Goal: Transaction & Acquisition: Purchase product/service

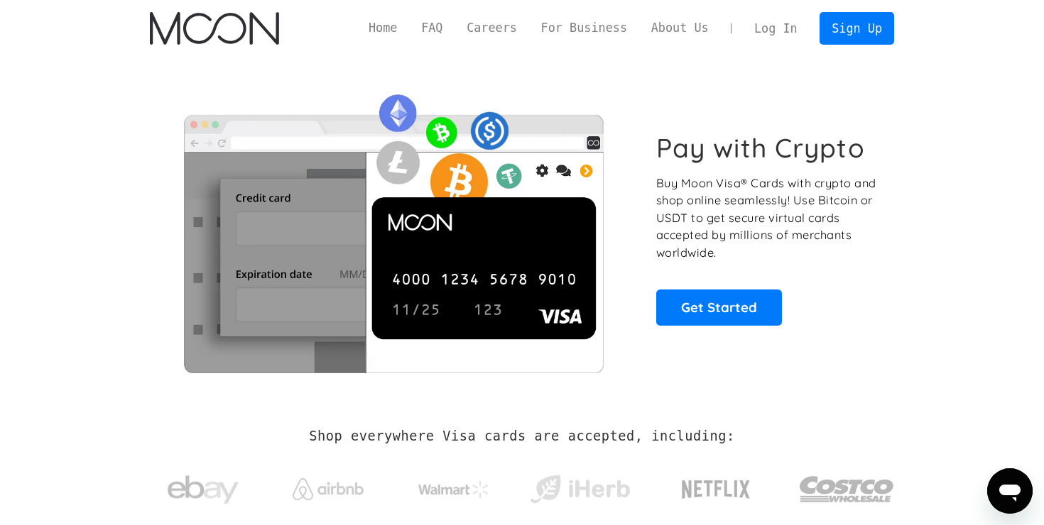
click at [789, 31] on link "Log In" at bounding box center [775, 28] width 67 height 31
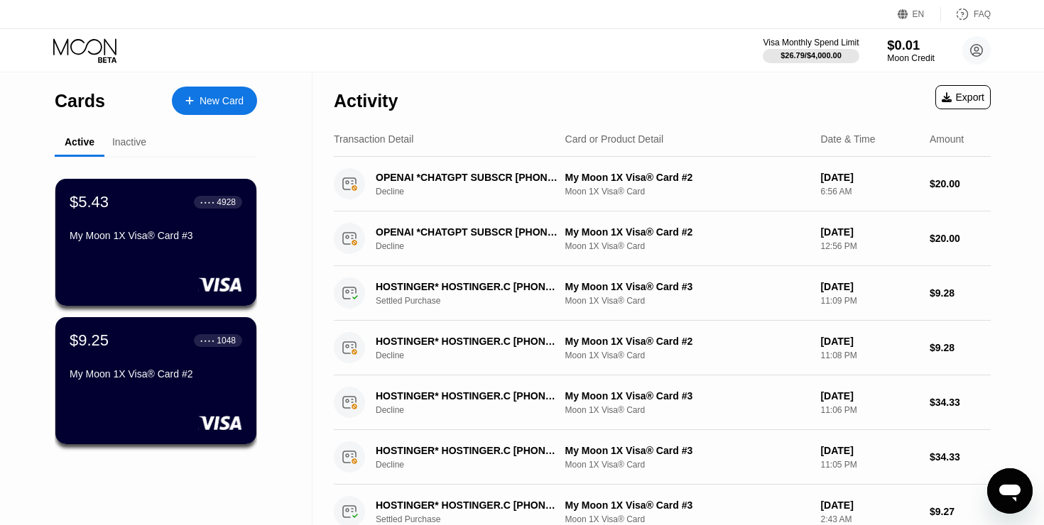
click at [893, 46] on div "$0.01" at bounding box center [911, 45] width 48 height 15
click at [185, 258] on div "$5.43 ● ● ● ● 4928 My Moon 1X Visa® Card #3" at bounding box center [156, 242] width 203 height 129
click at [173, 374] on div "My Moon 1X Visa® Card #2" at bounding box center [156, 374] width 174 height 11
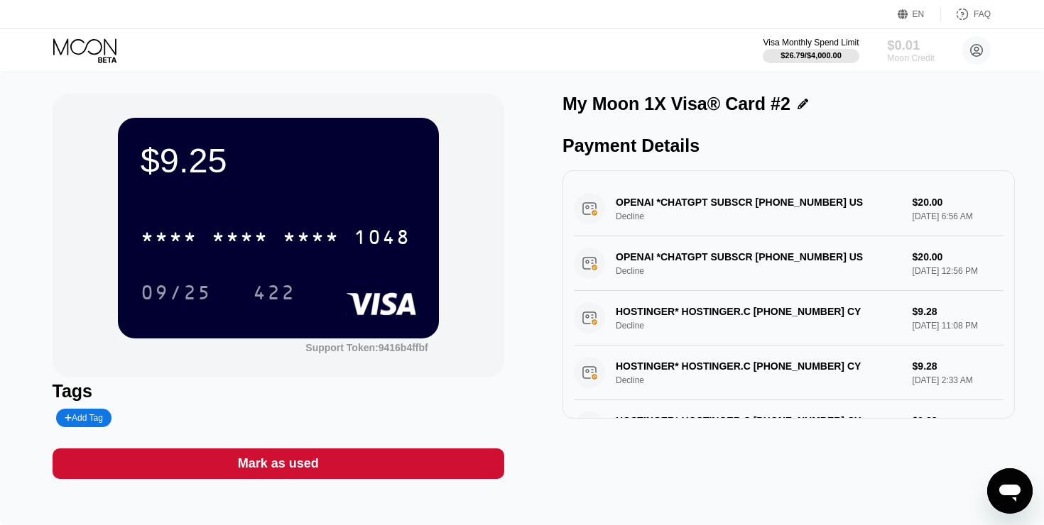
click at [894, 45] on div "$0.01" at bounding box center [911, 45] width 48 height 15
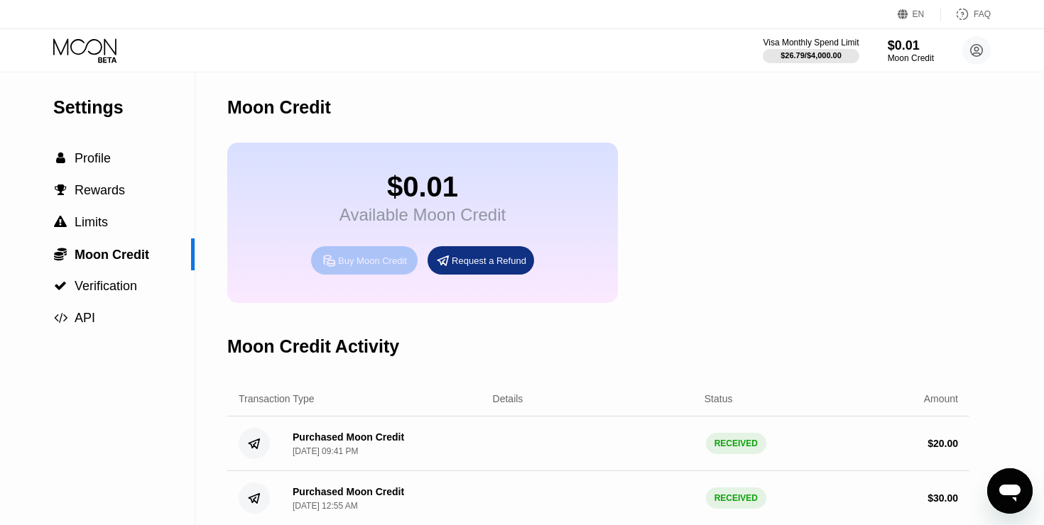
click at [376, 260] on div "Buy Moon Credit" at bounding box center [372, 261] width 69 height 12
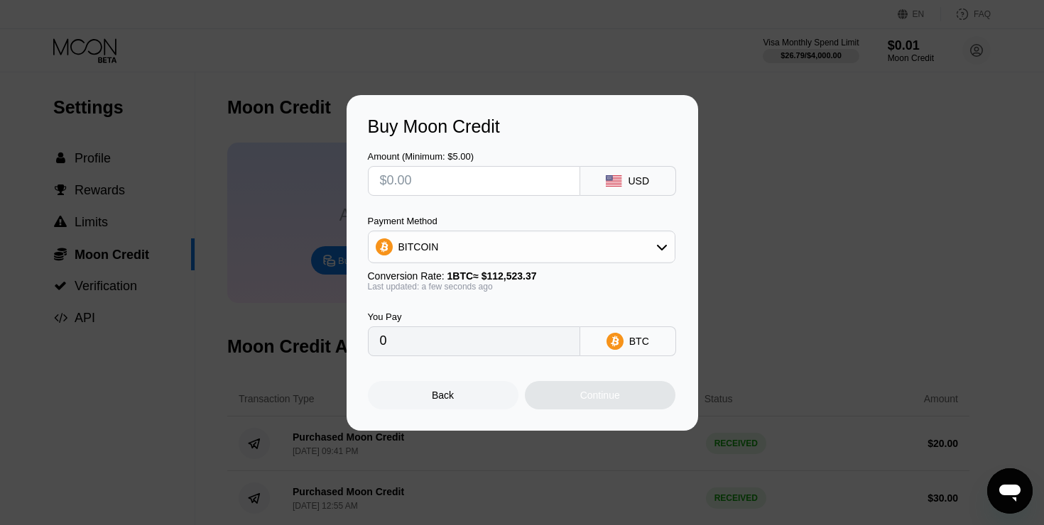
click at [464, 180] on input "text" at bounding box center [474, 181] width 188 height 28
type input "$2"
type input "0.00001778"
type input "$20"
type input "0.00017775"
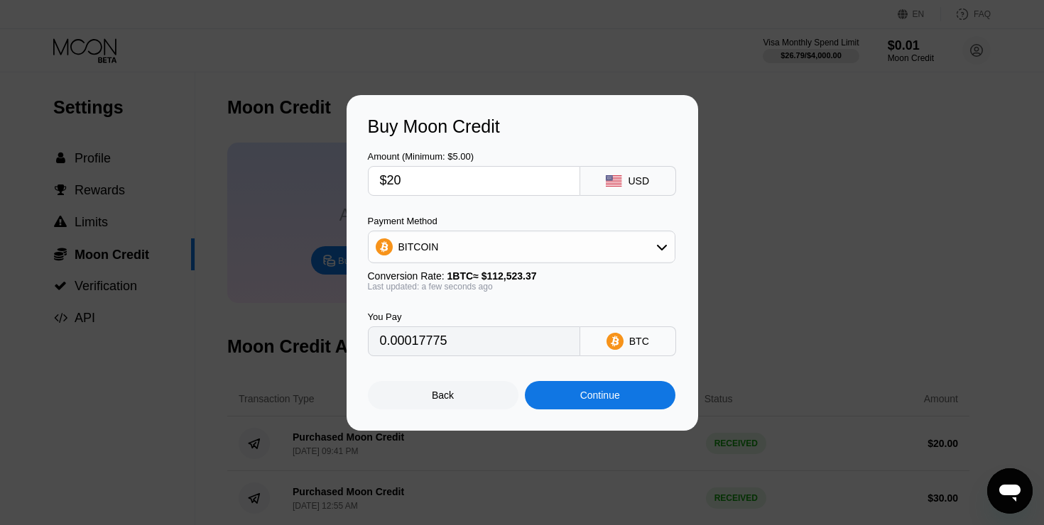
type input "$20"
click at [449, 253] on div "BITCOIN" at bounding box center [522, 247] width 306 height 28
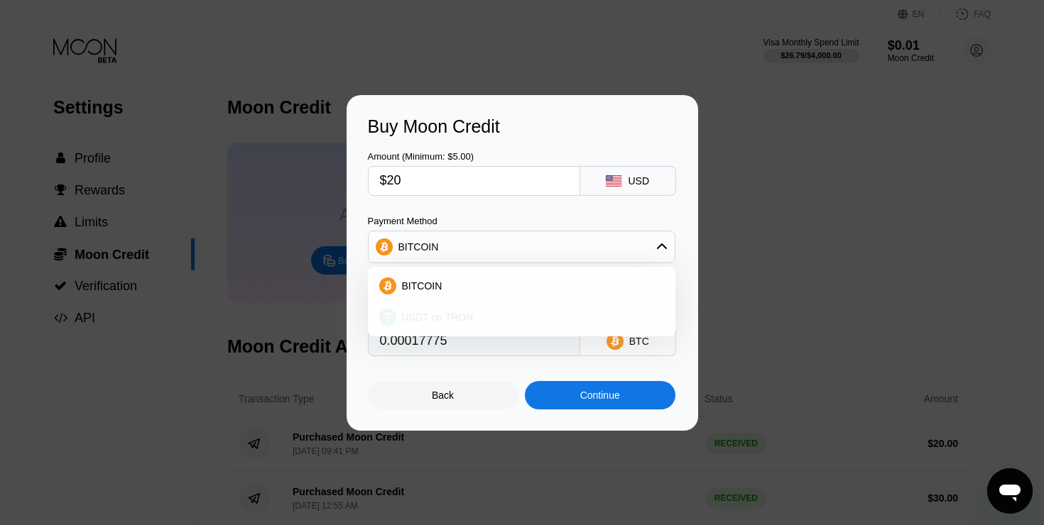
click at [418, 320] on span "USDT on TRON" at bounding box center [438, 317] width 72 height 11
type input "20.20"
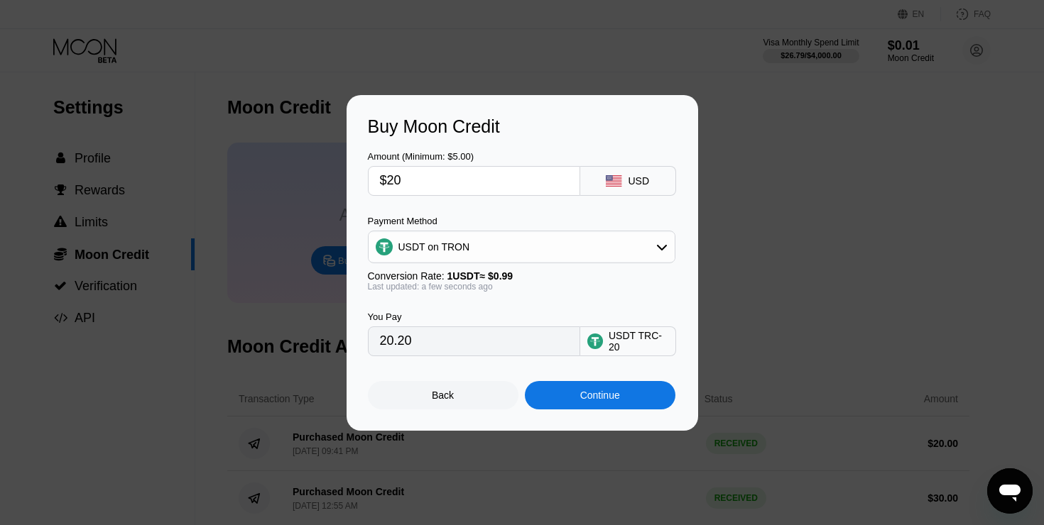
click at [732, 274] on div "Buy Moon Credit Amount (Minimum: $5.00) $20 USD Payment Method USDT on TRON Con…" at bounding box center [522, 263] width 1044 height 336
click at [442, 392] on div "Back" at bounding box center [443, 395] width 22 height 11
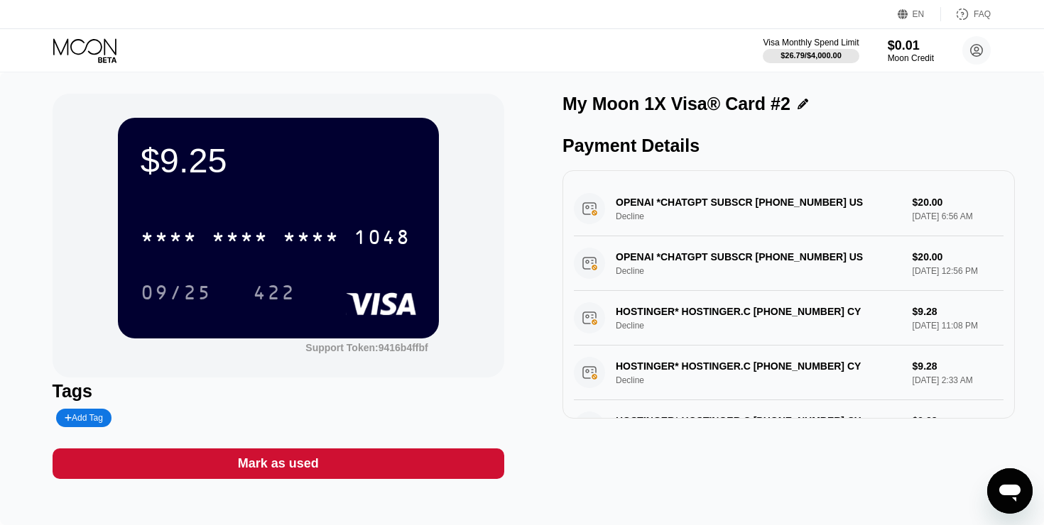
click at [797, 104] on icon at bounding box center [802, 104] width 11 height 11
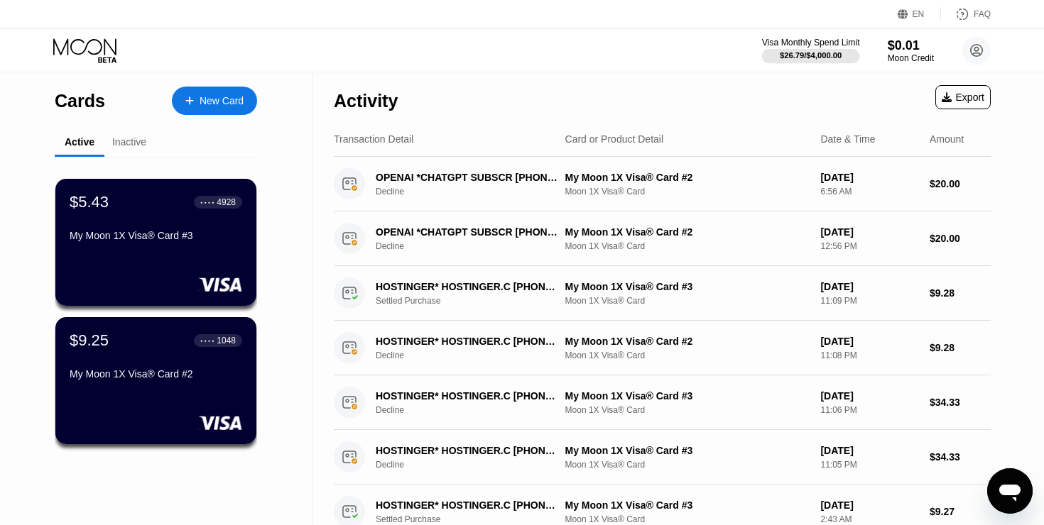
click at [818, 57] on div "$26.79 / $4,000.00" at bounding box center [811, 55] width 62 height 9
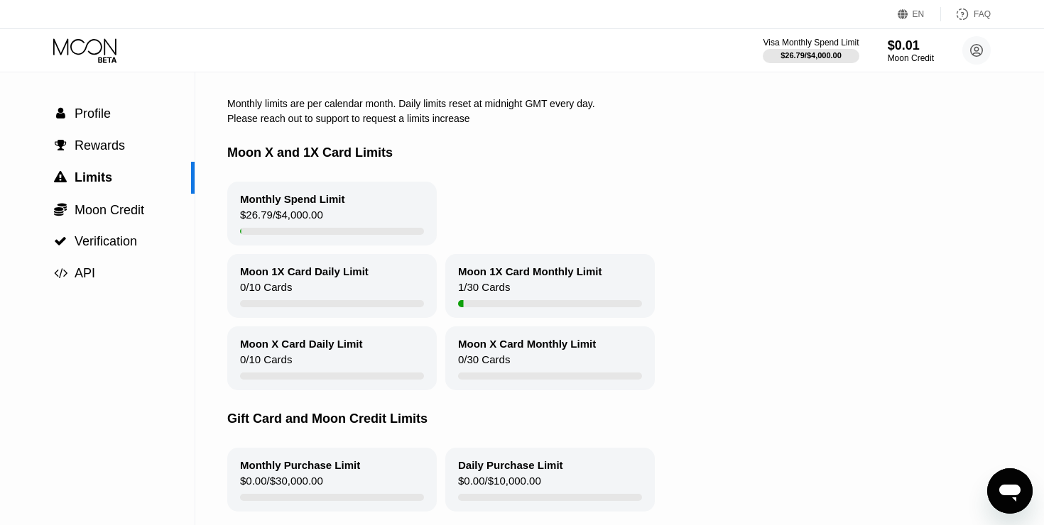
scroll to position [56, 0]
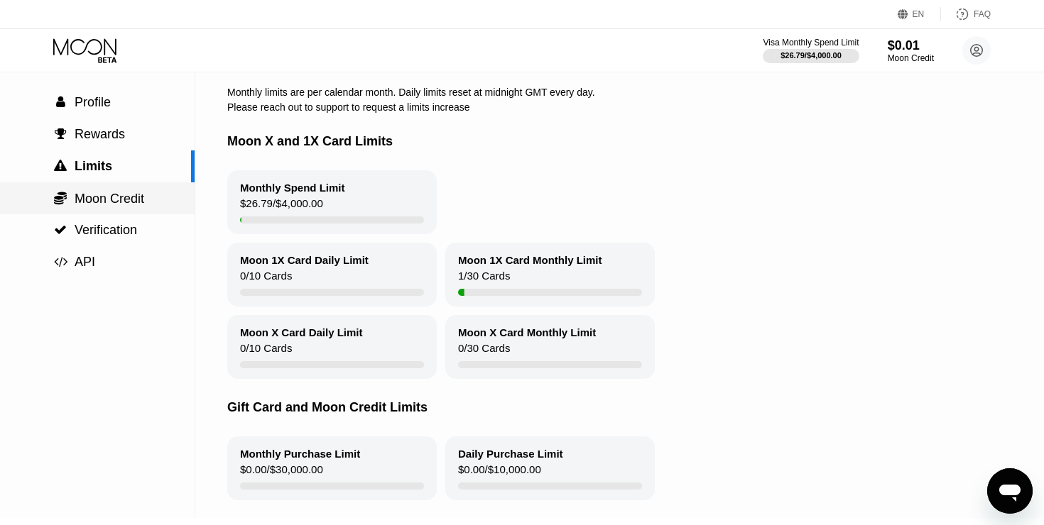
click at [109, 193] on span "Moon Credit" at bounding box center [110, 199] width 70 height 14
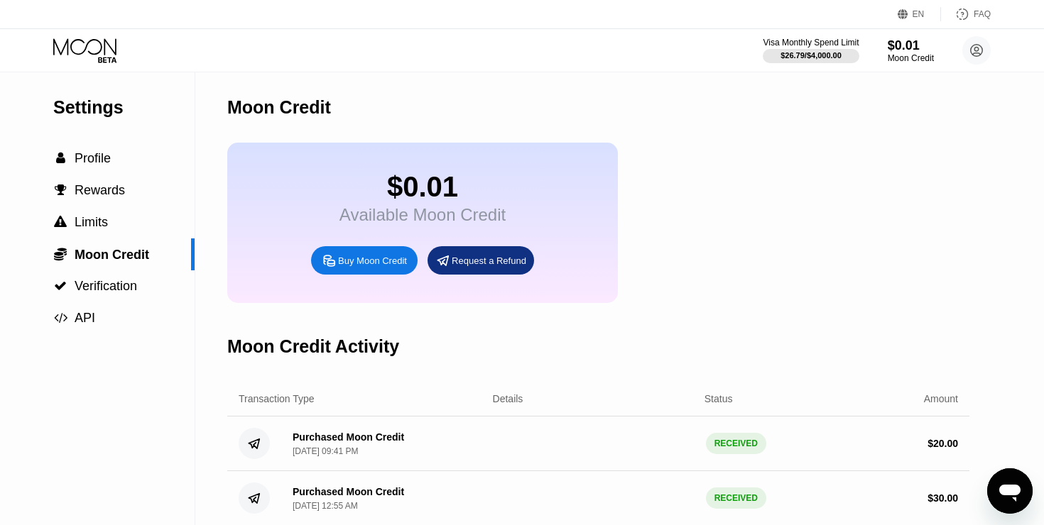
click at [326, 264] on icon at bounding box center [329, 260] width 11 height 11
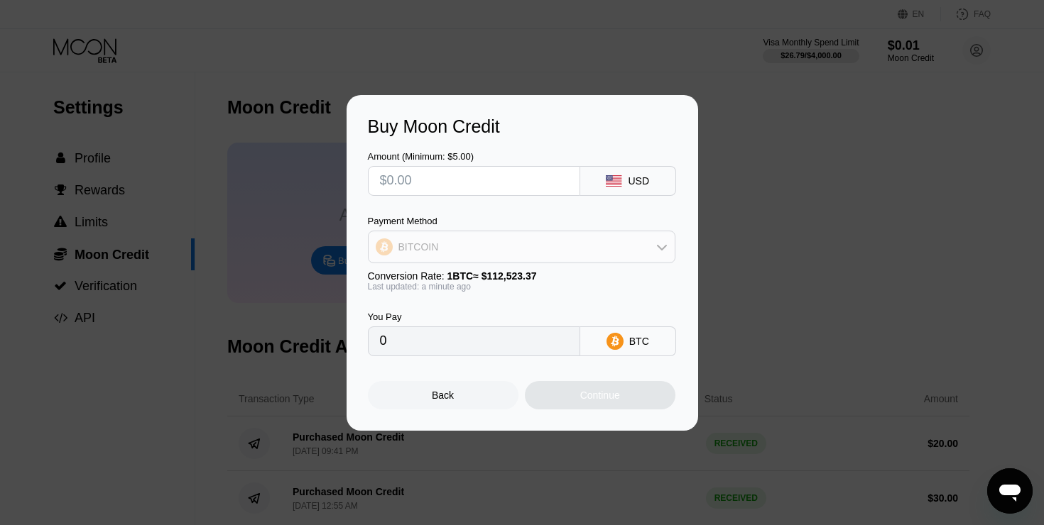
click at [441, 238] on div "BITCOIN" at bounding box center [522, 247] width 306 height 28
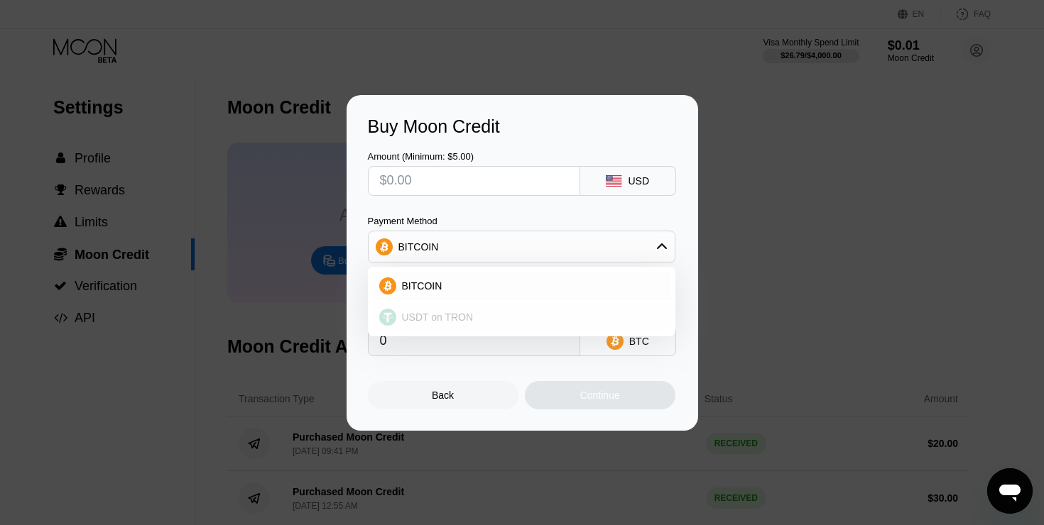
click at [412, 317] on span "USDT on TRON" at bounding box center [438, 317] width 72 height 11
type input "0.00"
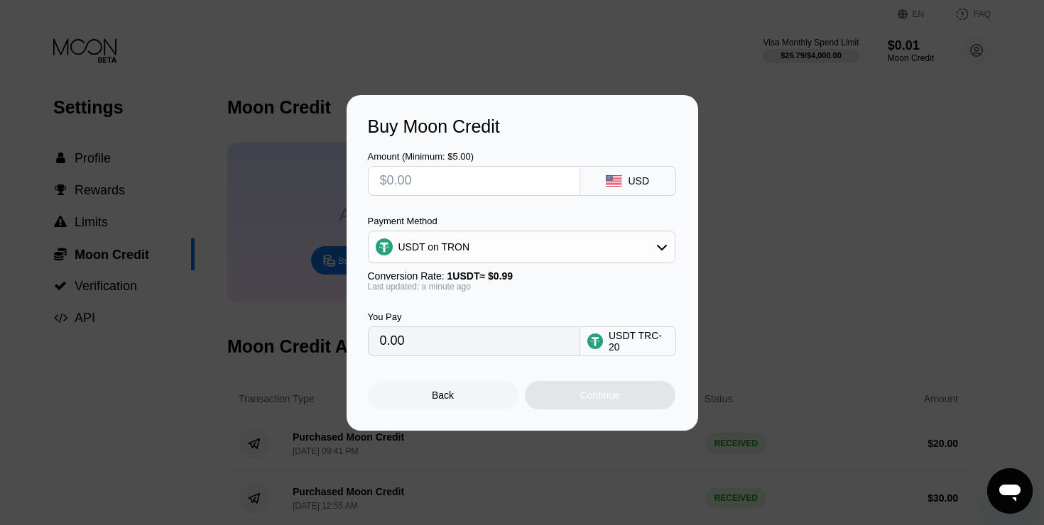
click at [422, 170] on input "text" at bounding box center [474, 181] width 188 height 28
type input "$2"
type input "2.02"
type input "$20"
type input "20.20"
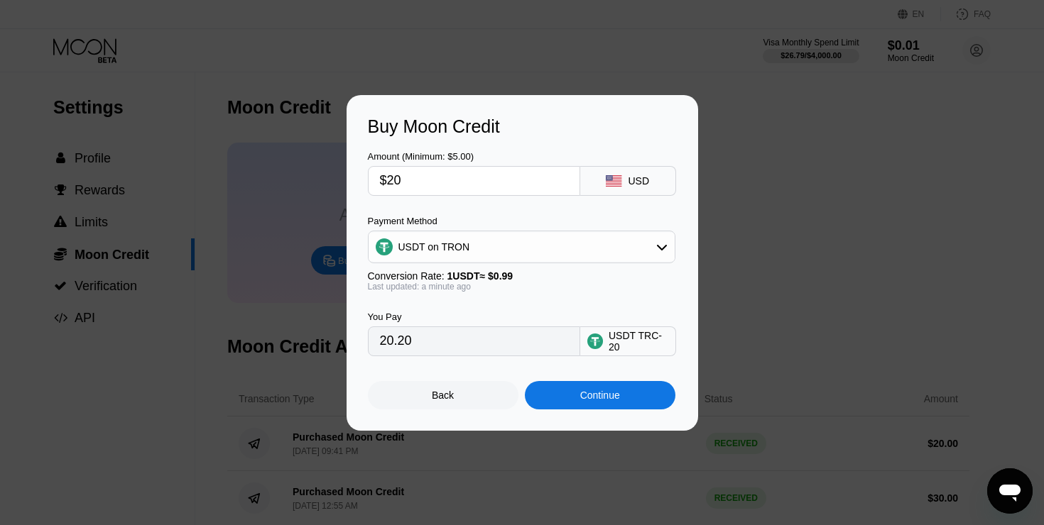
type input "$20"
click at [609, 387] on div "Continue" at bounding box center [600, 395] width 151 height 28
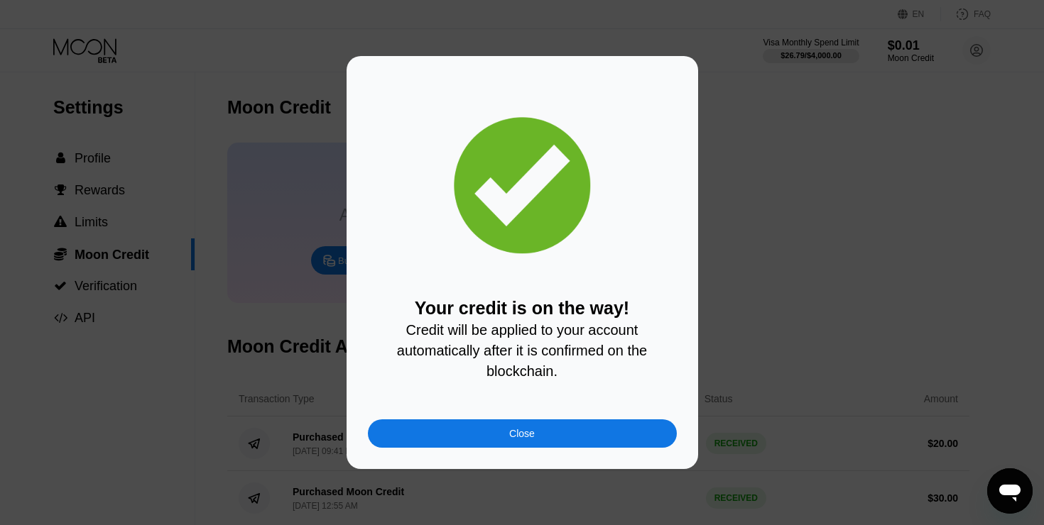
click at [508, 430] on div "Close" at bounding box center [522, 434] width 309 height 28
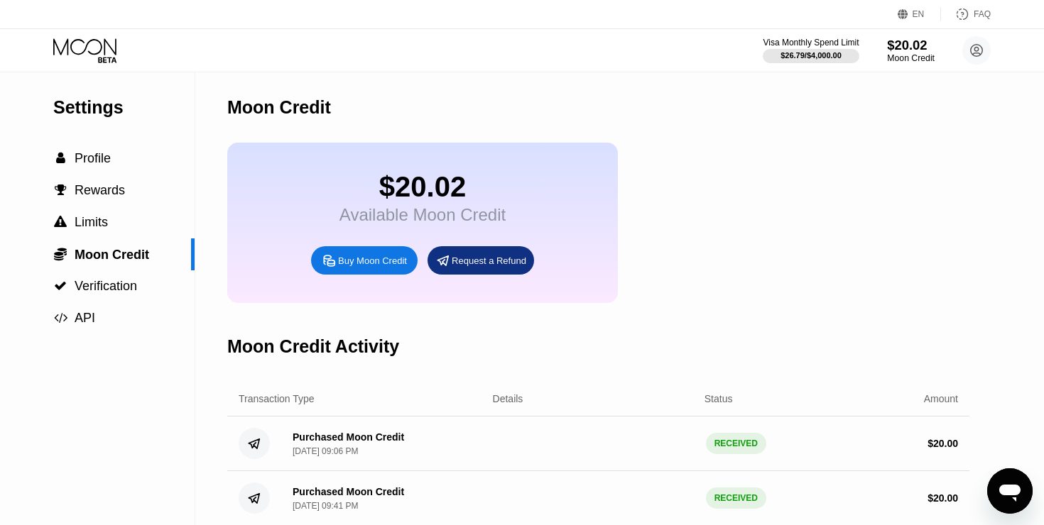
click at [888, 45] on div "$20.02" at bounding box center [911, 45] width 48 height 15
click at [917, 53] on div "Moon Credit" at bounding box center [911, 58] width 48 height 10
click at [821, 38] on div "Visa Monthly Spend Limit" at bounding box center [811, 43] width 98 height 10
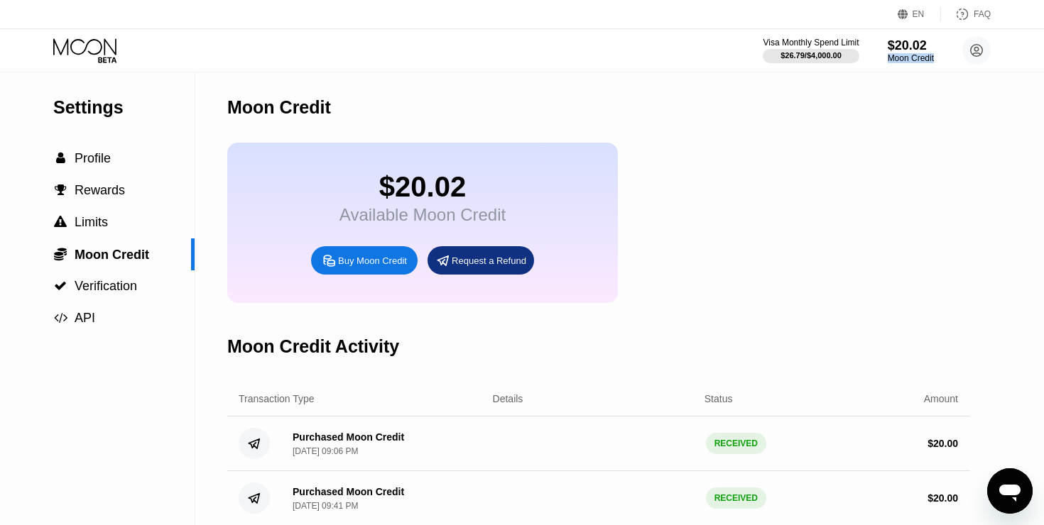
click at [92, 62] on icon at bounding box center [86, 50] width 66 height 25
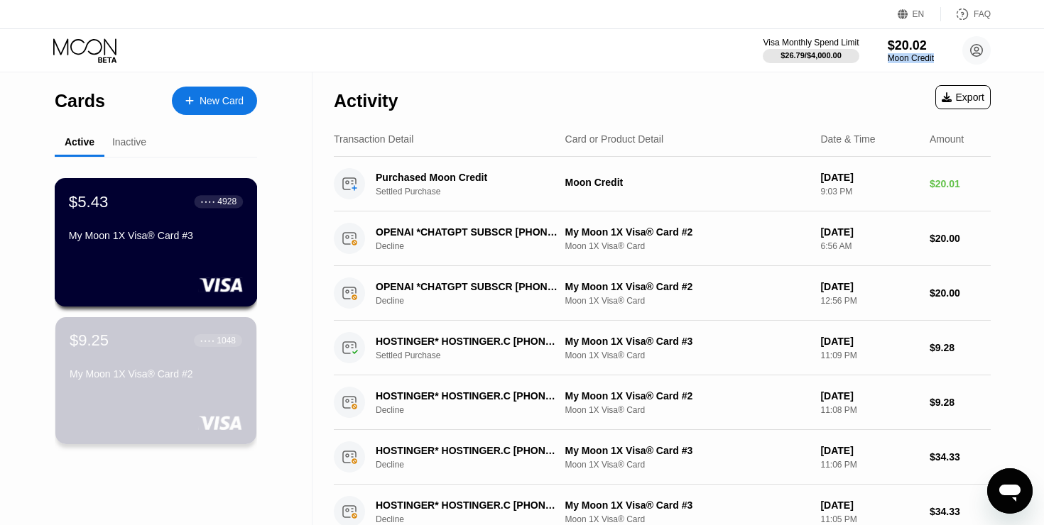
drag, startPoint x: 181, startPoint y: 353, endPoint x: 310, endPoint y: 241, distance: 170.1
click at [310, 241] on div "Cards New Card Active Inactive $5.43 ● ● ● ● 4928 My Moon 1X Visa® Card #3 $9.2…" at bounding box center [156, 481] width 312 height 818
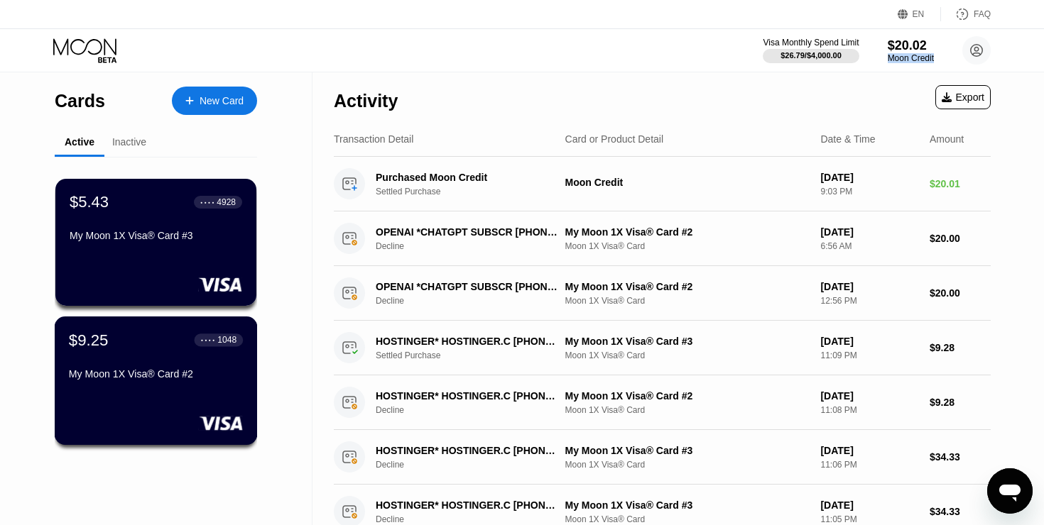
click at [246, 371] on div "$9.25 ● ● ● ● 1048 My Moon 1X Visa® Card #2" at bounding box center [156, 381] width 203 height 129
click at [129, 138] on div "Inactive" at bounding box center [129, 141] width 34 height 11
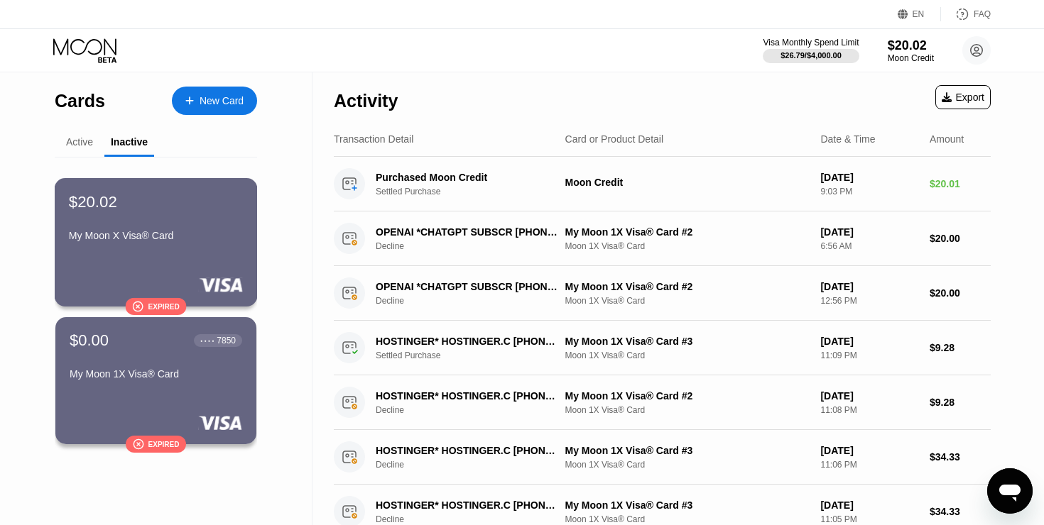
click at [182, 238] on div "My Moon X Visa® Card" at bounding box center [156, 235] width 174 height 11
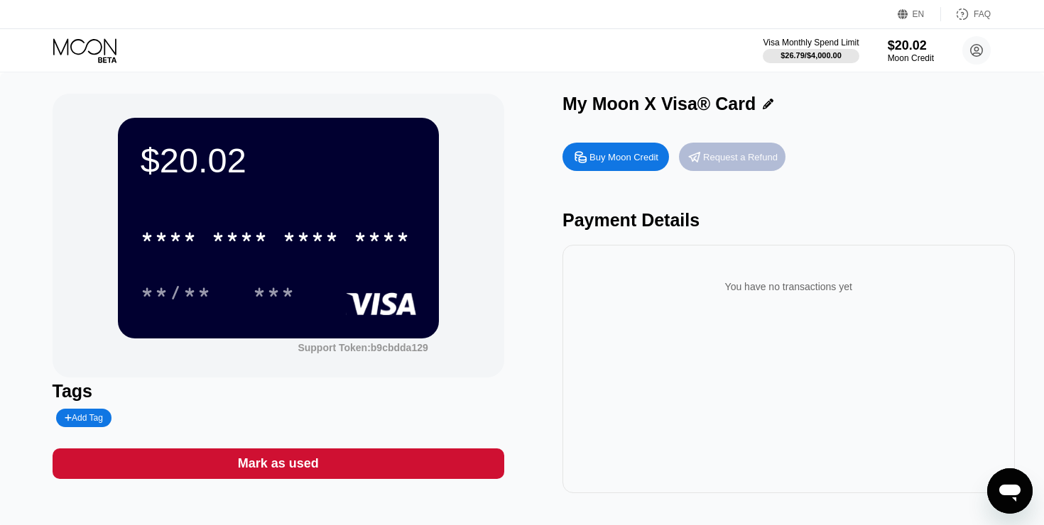
click at [735, 154] on div "Request a Refund" at bounding box center [740, 157] width 75 height 12
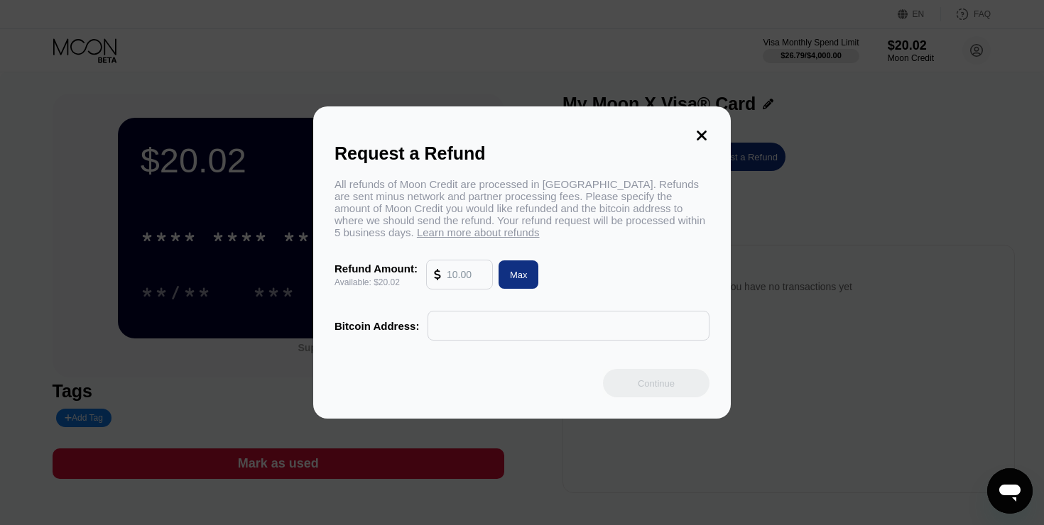
click at [449, 273] on input "text" at bounding box center [466, 275] width 38 height 28
click at [518, 271] on div "Max" at bounding box center [519, 275] width 18 height 12
type input "20.02"
click at [465, 341] on div at bounding box center [568, 326] width 282 height 30
click at [476, 321] on input "text" at bounding box center [568, 326] width 266 height 28
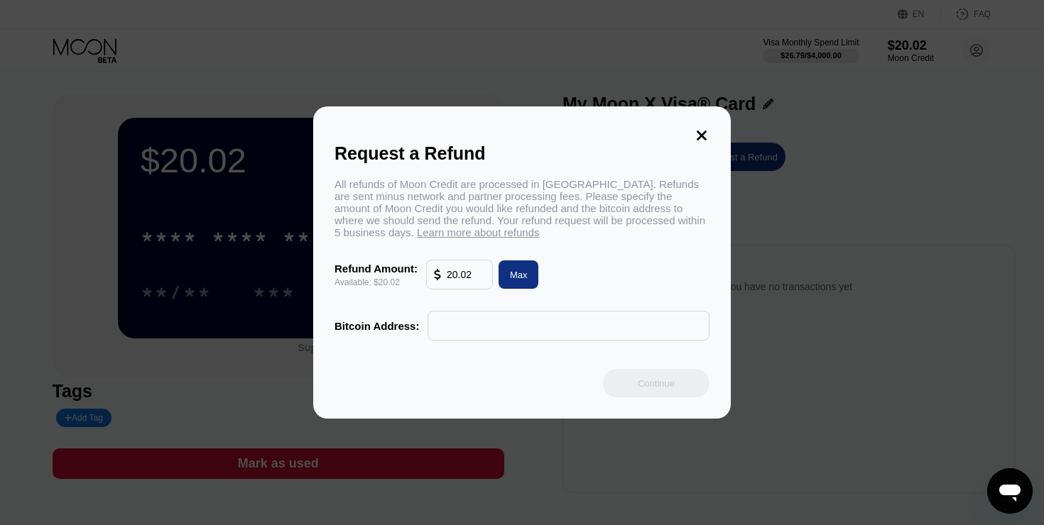
paste input "1QD4NvWZ9LgpPnL9HfM134c6pUyvtyE4tg"
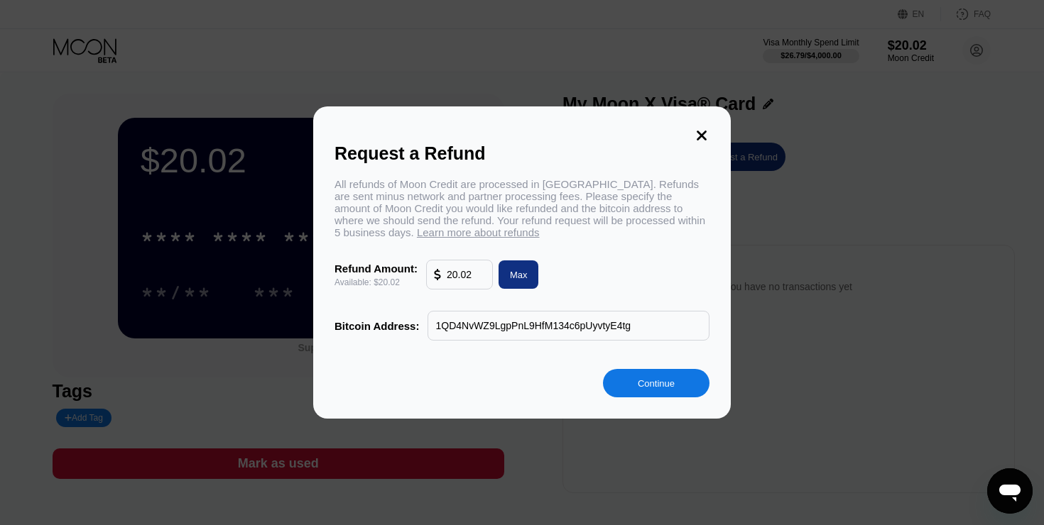
type input "1QD4NvWZ9LgpPnL9HfM134c6pUyvtyE4tg"
click at [678, 394] on div "Continue" at bounding box center [656, 383] width 107 height 28
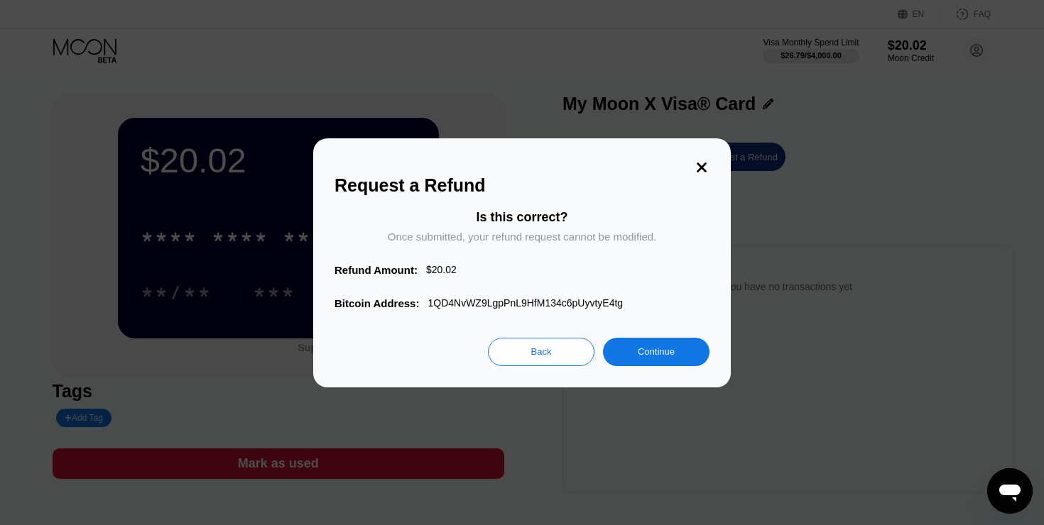
click at [644, 361] on div "Continue" at bounding box center [656, 352] width 107 height 28
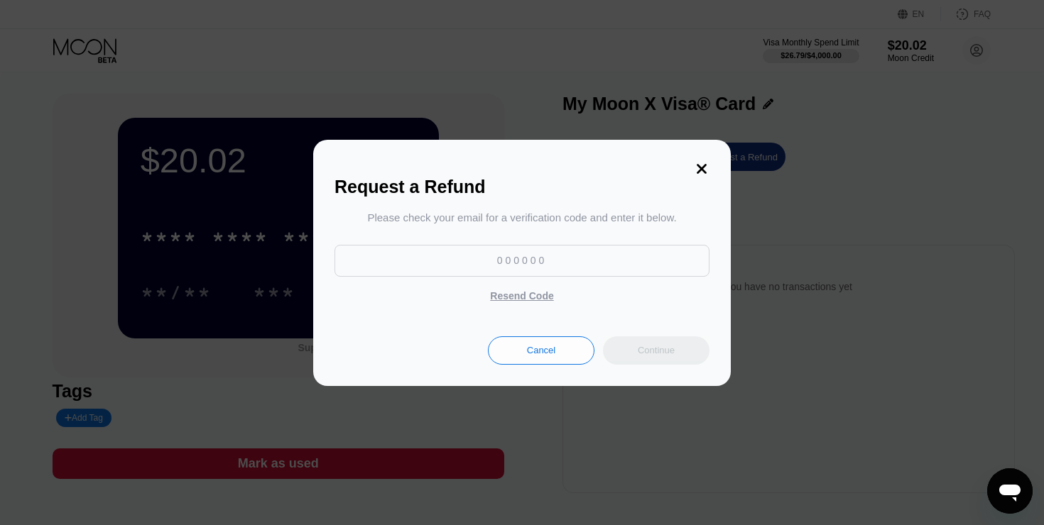
click at [564, 255] on input at bounding box center [521, 261] width 375 height 32
paste input "548085"
type input "548085"
click at [644, 361] on div "Continue" at bounding box center [656, 351] width 107 height 28
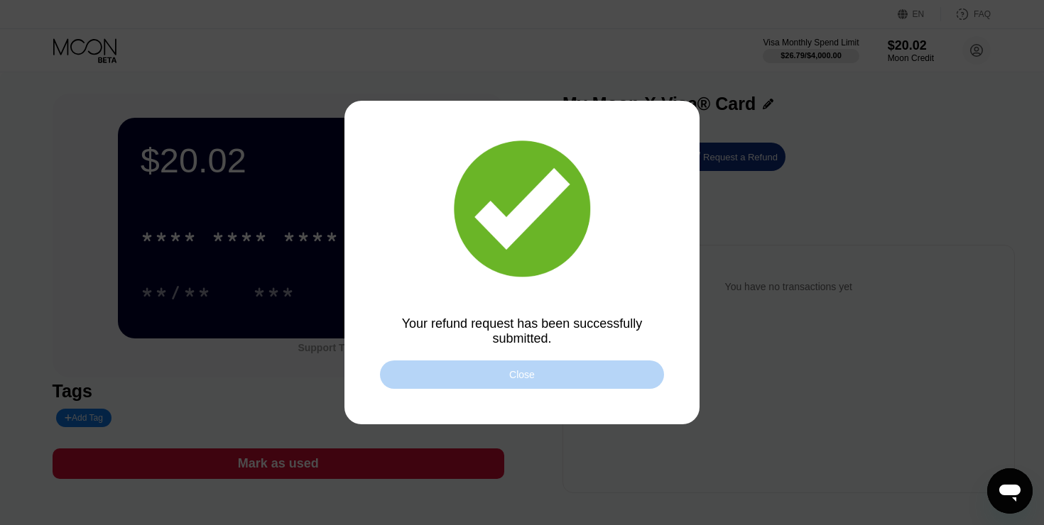
click at [535, 373] on div "Close" at bounding box center [522, 375] width 284 height 28
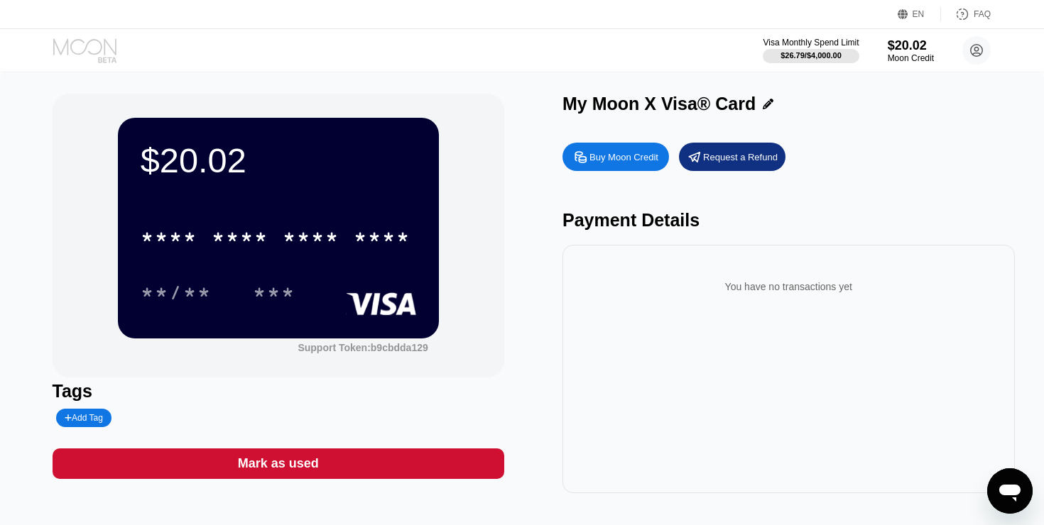
click at [109, 50] on icon at bounding box center [86, 50] width 66 height 25
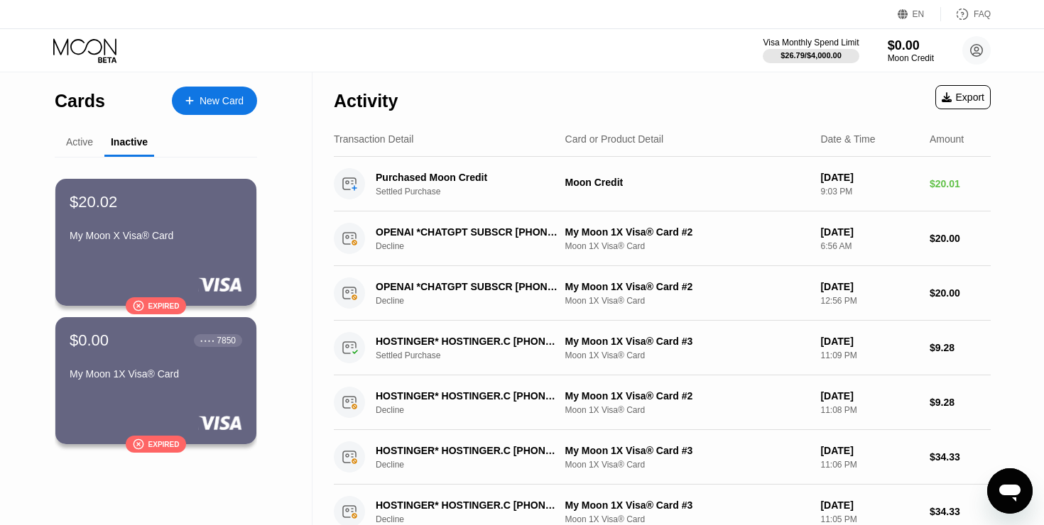
click at [90, 139] on div "Active" at bounding box center [79, 141] width 27 height 11
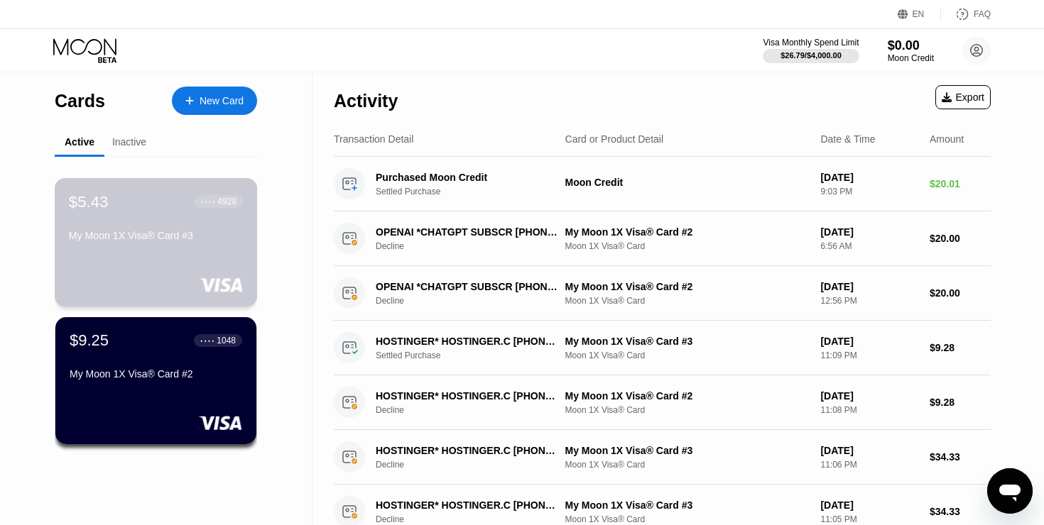
click at [201, 201] on div "● ● ● ●" at bounding box center [208, 202] width 14 height 4
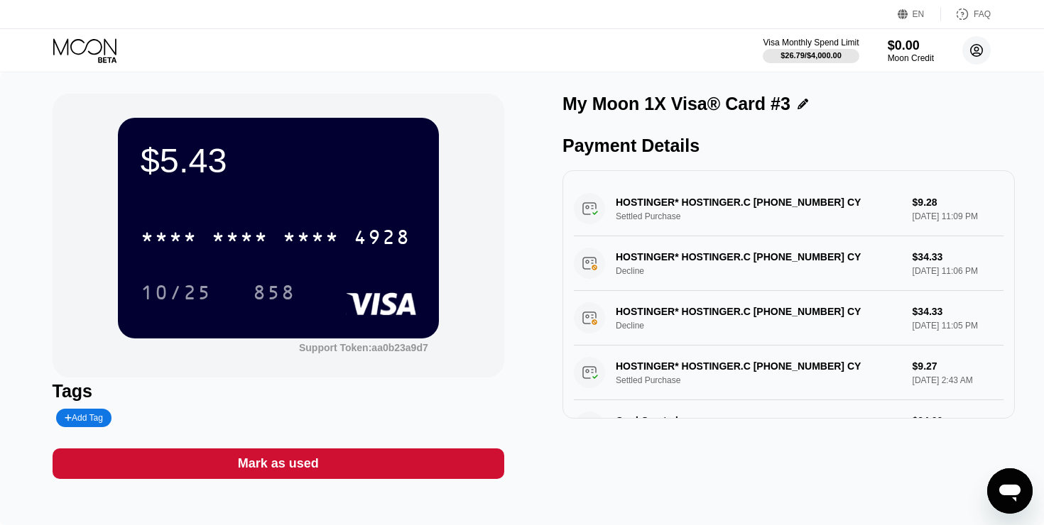
click at [974, 52] on circle at bounding box center [976, 50] width 28 height 28
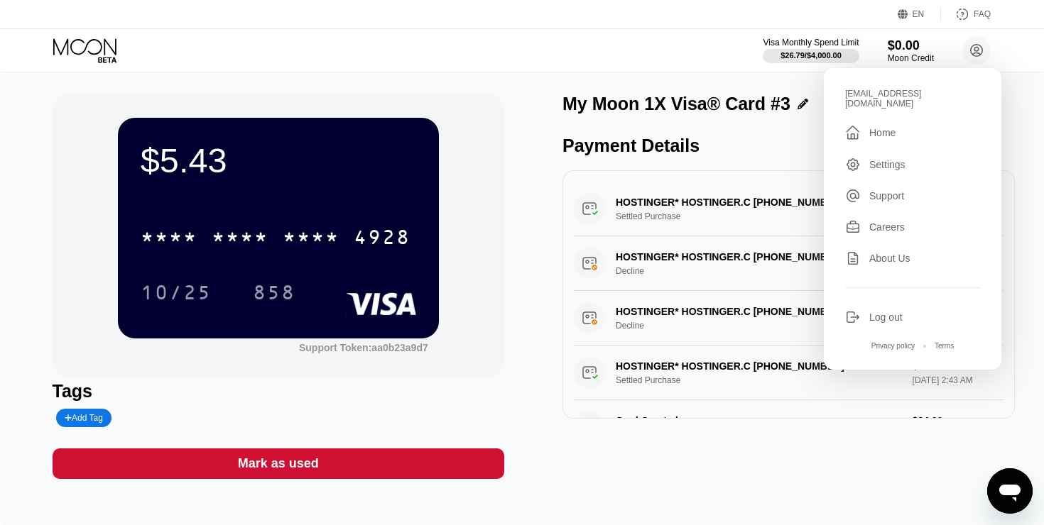
click at [1012, 498] on icon "Open messaging window" at bounding box center [1010, 492] width 26 height 26
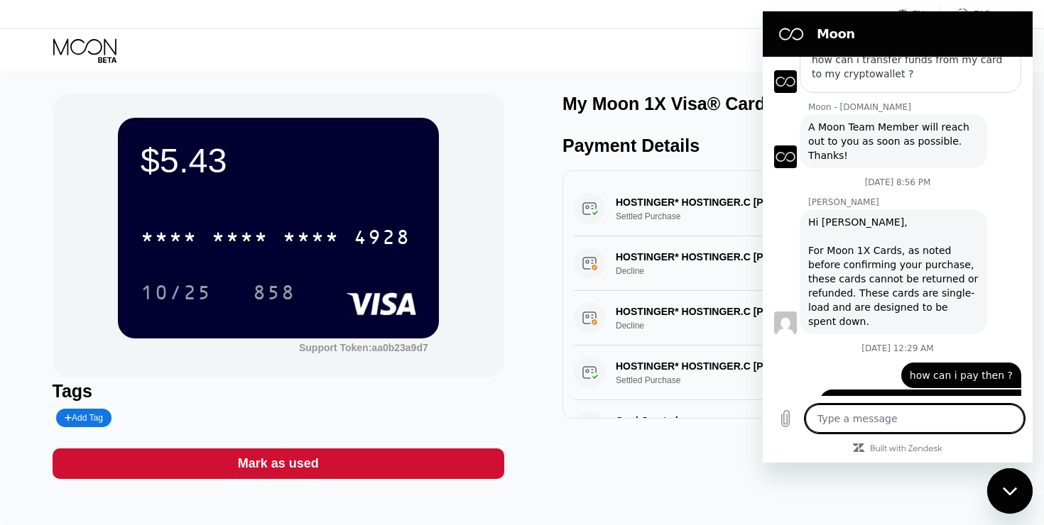
scroll to position [198, 0]
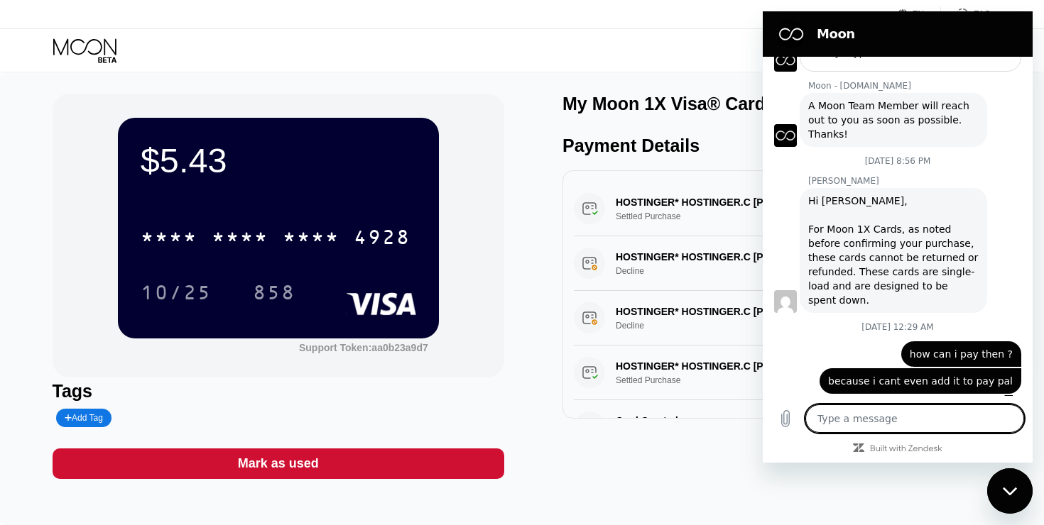
type textarea "h"
type textarea "x"
type textarea "hu"
type textarea "x"
type textarea "h"
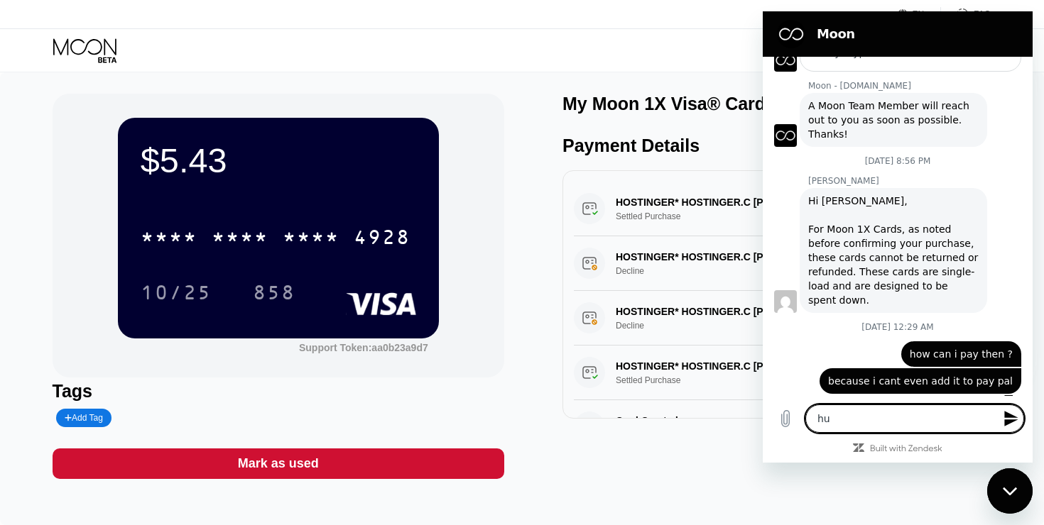
type textarea "x"
type textarea "hi"
type textarea "x"
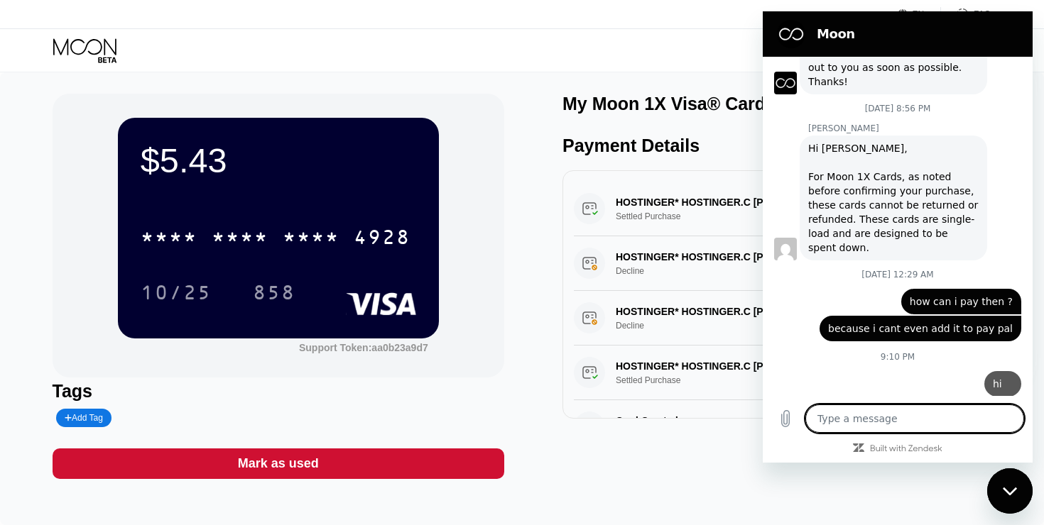
type textarea "c"
type textarea "x"
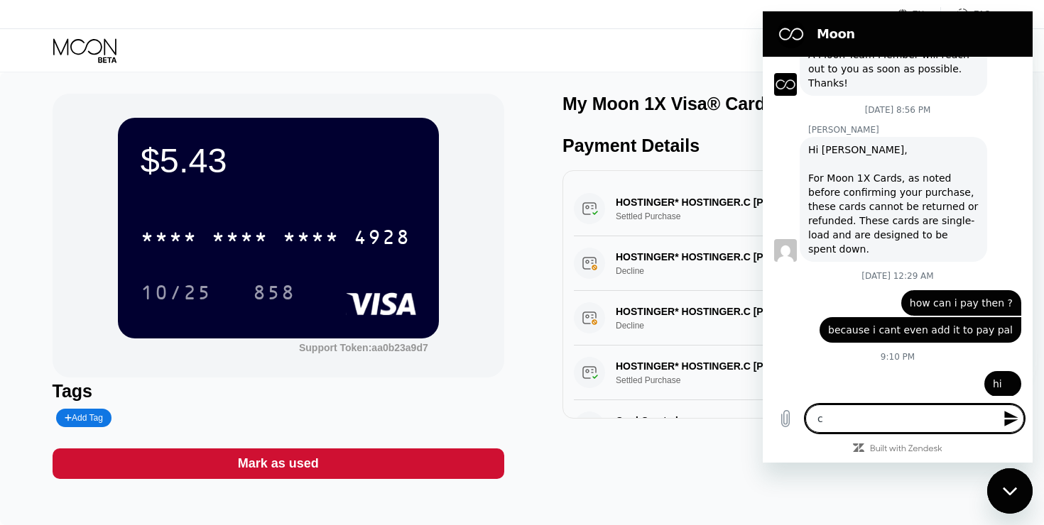
type textarea "co"
type textarea "x"
type textarea "con"
type textarea "x"
type textarea "cone"
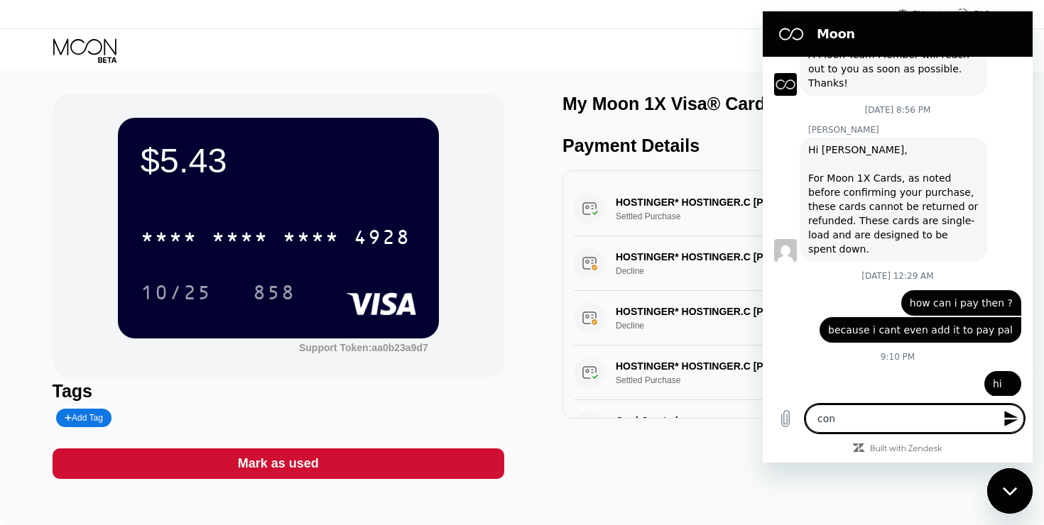
type textarea "x"
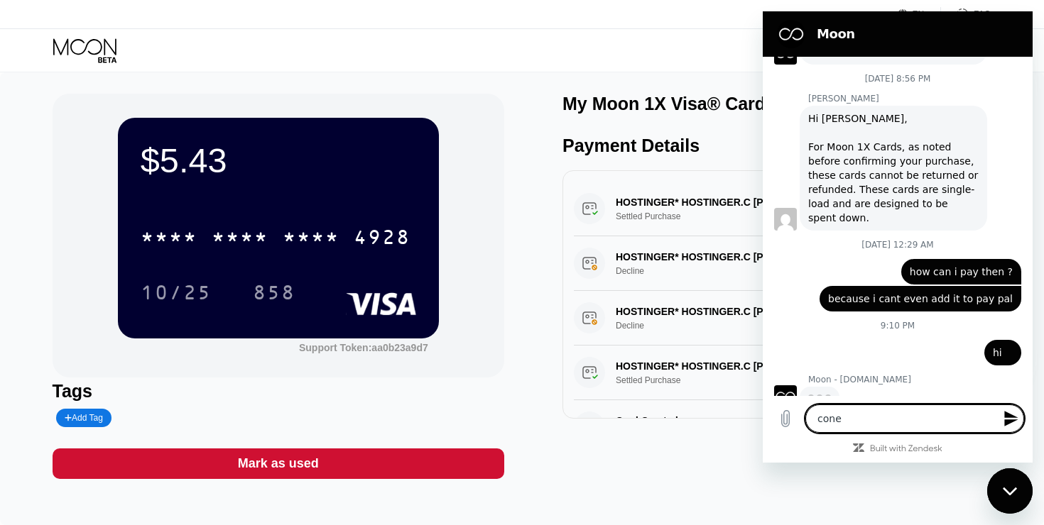
scroll to position [279, 0]
type textarea "con"
type textarea "x"
type textarea "cona"
type textarea "x"
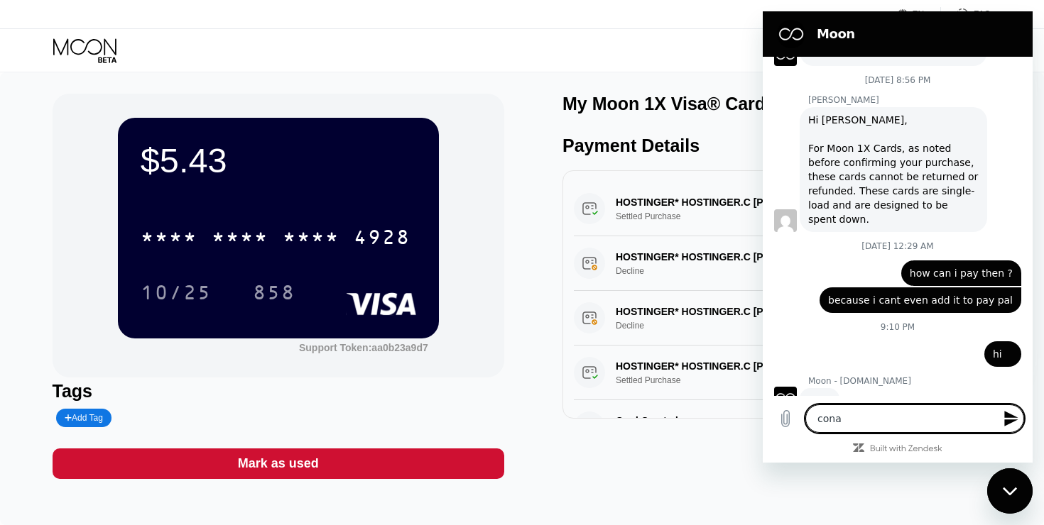
type textarea "con"
type textarea "x"
type textarea "cont"
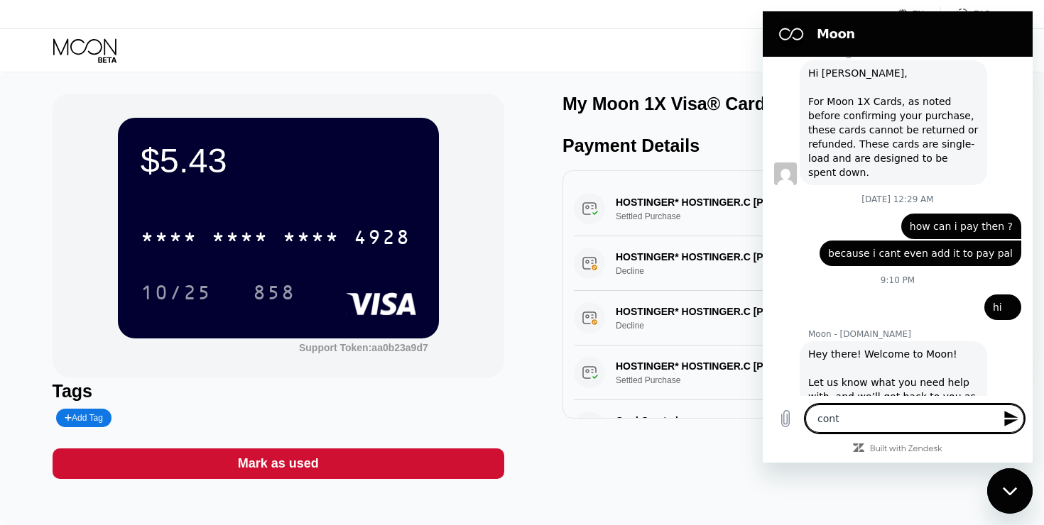
type textarea "x"
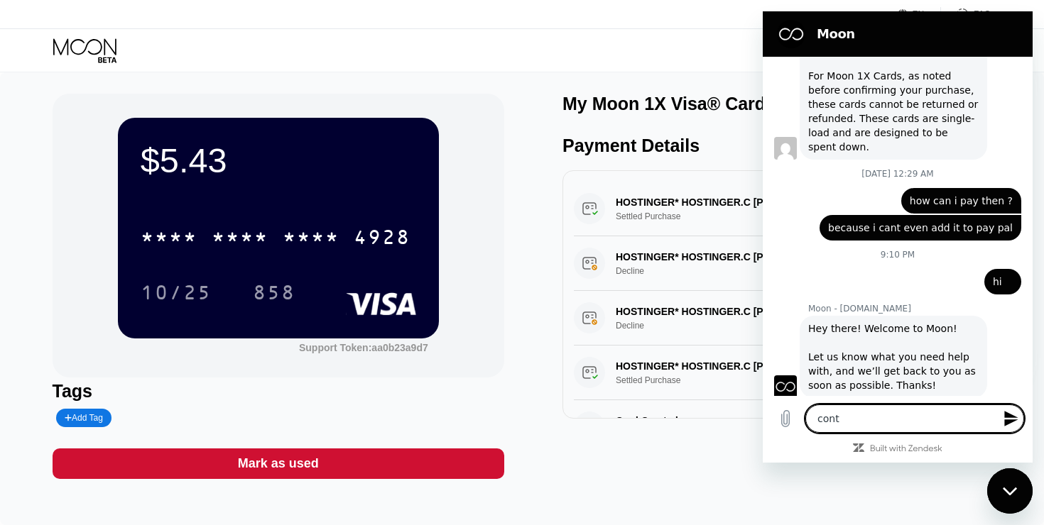
type textarea "conta"
type textarea "x"
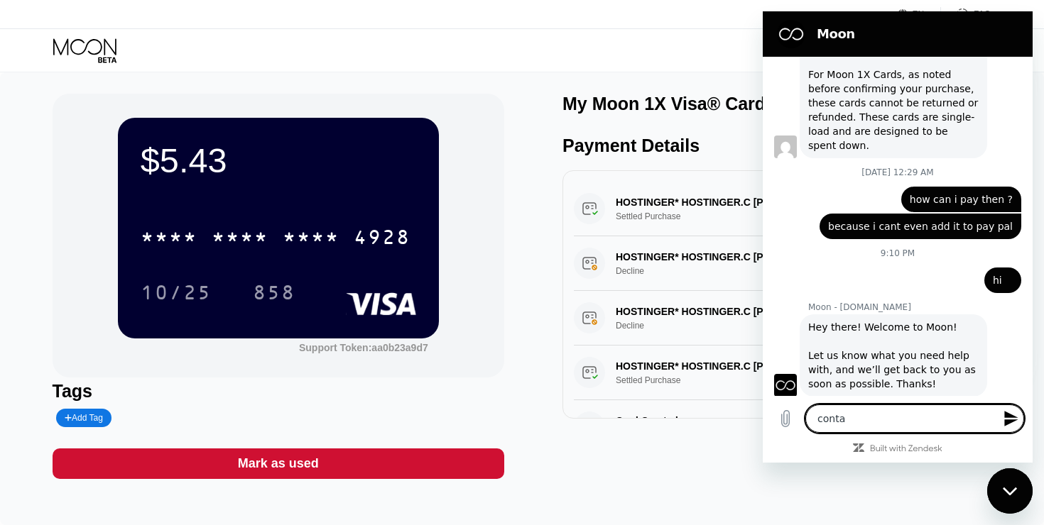
type textarea "contac"
type textarea "x"
type textarea "contact"
type textarea "x"
type textarea "contact"
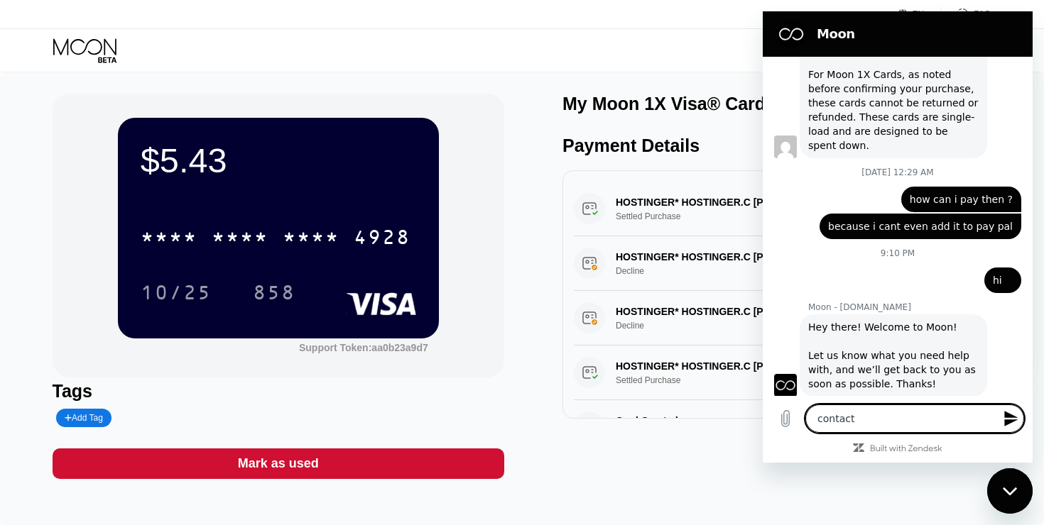
type textarea "x"
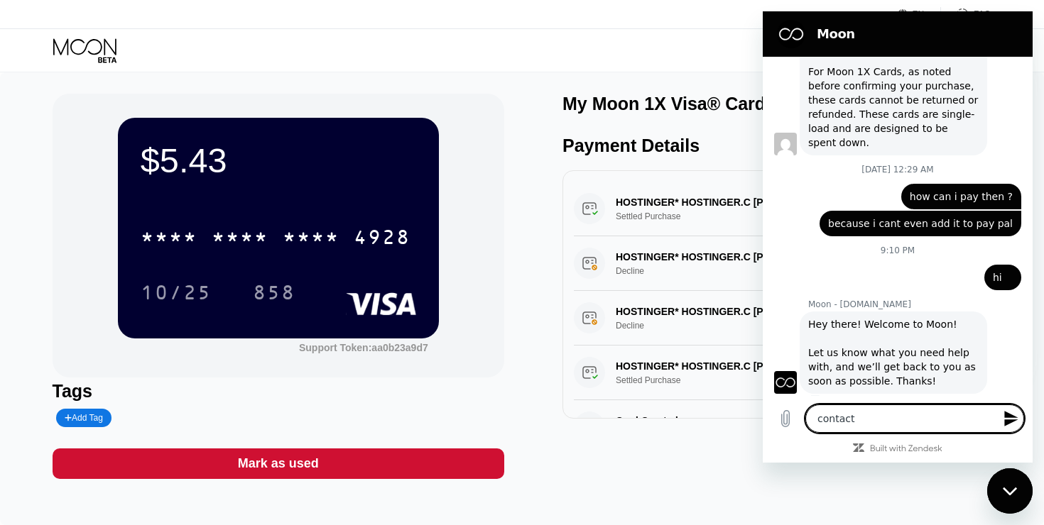
type textarea "contact m"
type textarea "x"
type textarea "contact me"
type textarea "x"
type textarea "contact me"
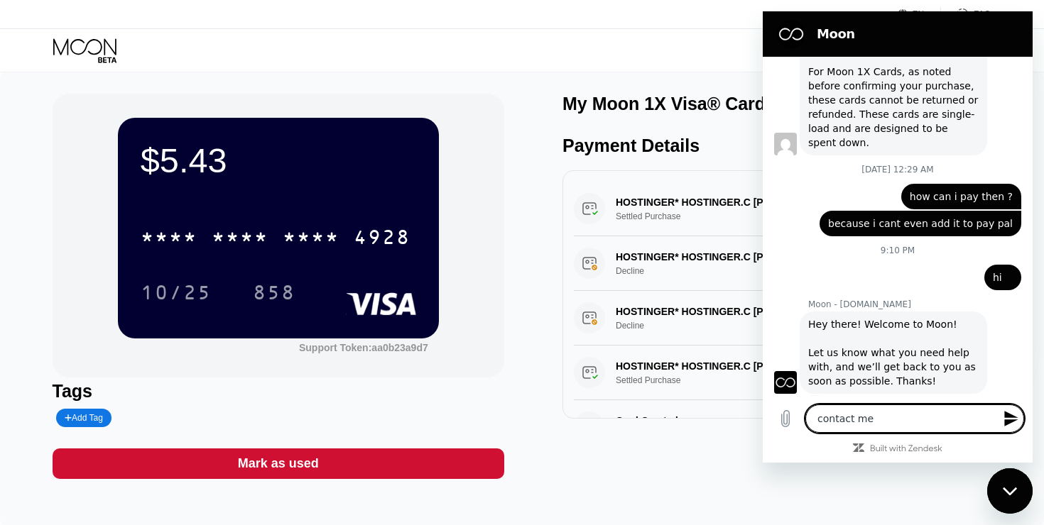
type textarea "x"
type textarea "contact me w"
type textarea "x"
type textarea "contact me w"
type textarea "x"
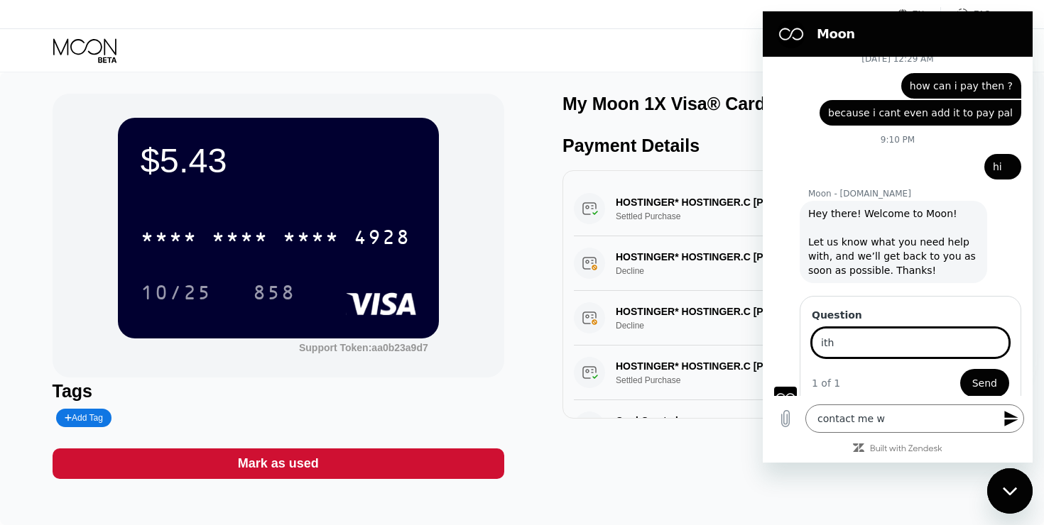
type input "ith"
type input "contct me with customer support"
click at [960, 369] on button "Send" at bounding box center [984, 383] width 49 height 28
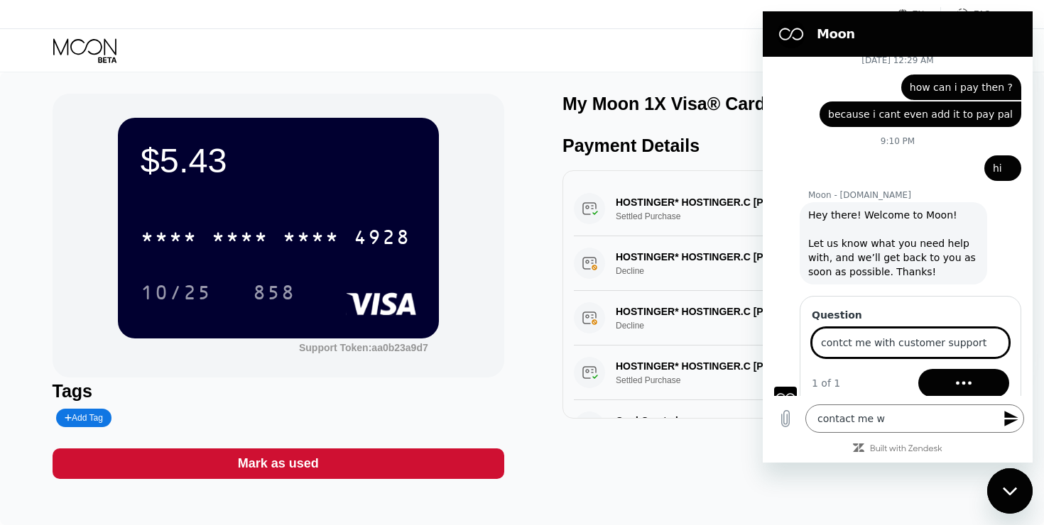
scroll to position [447, 0]
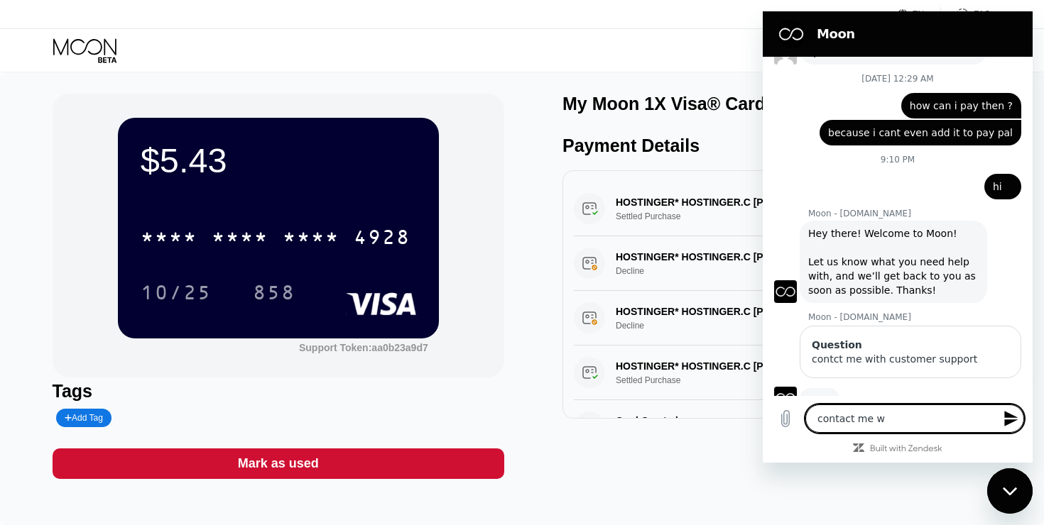
type textarea "x"
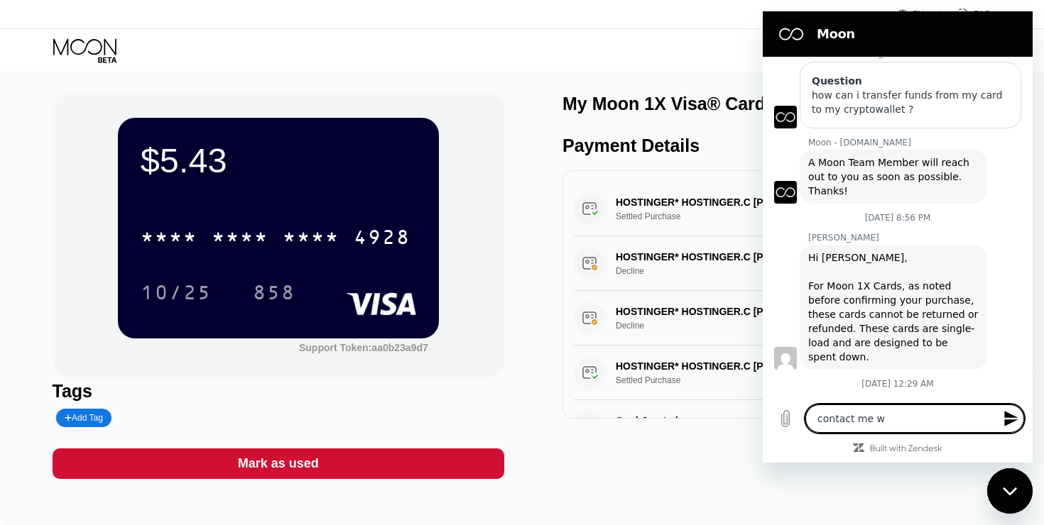
scroll to position [492, 0]
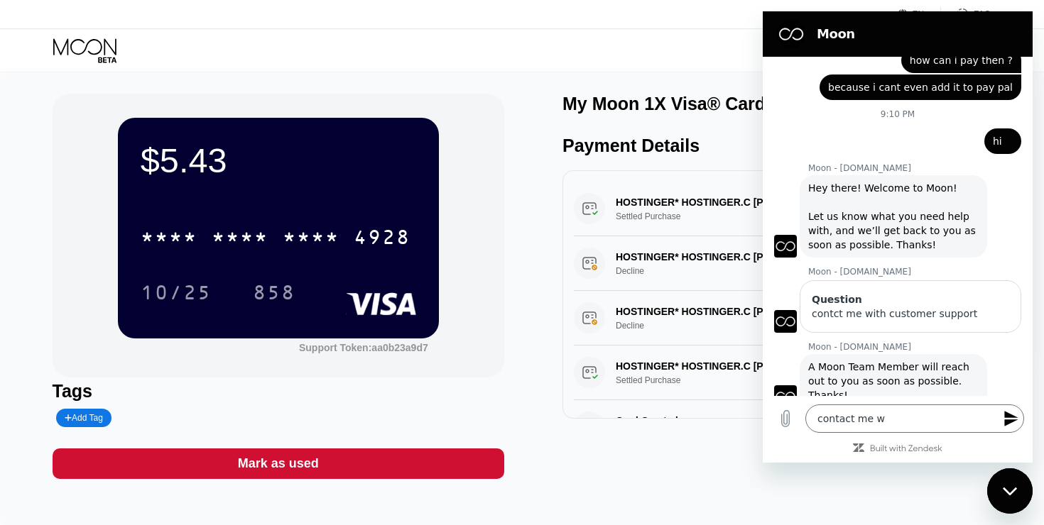
click at [312, 31] on div "Visa Monthly Spend Limit $26.79 / $4,000.00 $0.00 Moon Credit davidpokrovskij1@…" at bounding box center [522, 50] width 1044 height 43
click at [80, 48] on icon at bounding box center [86, 50] width 66 height 25
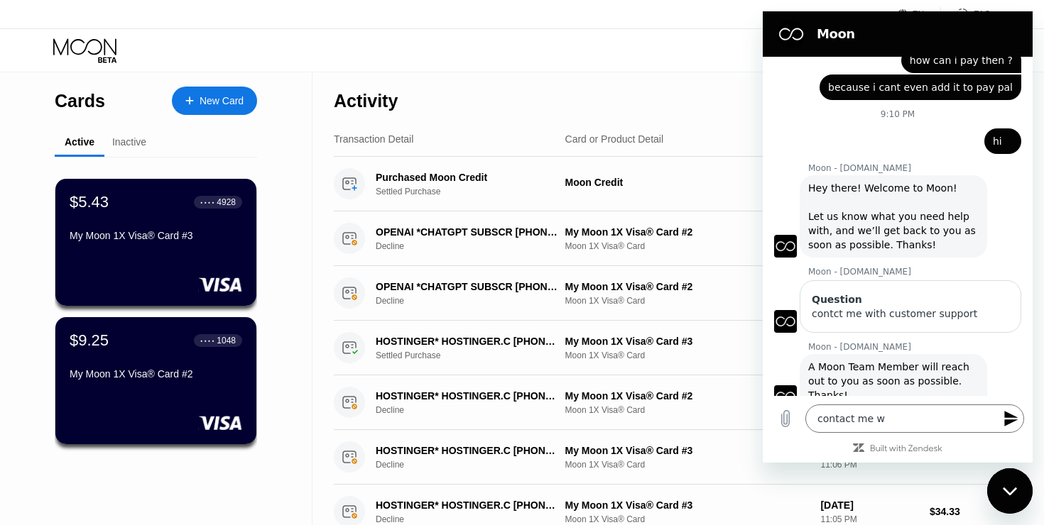
click at [220, 101] on div "New Card" at bounding box center [222, 101] width 44 height 12
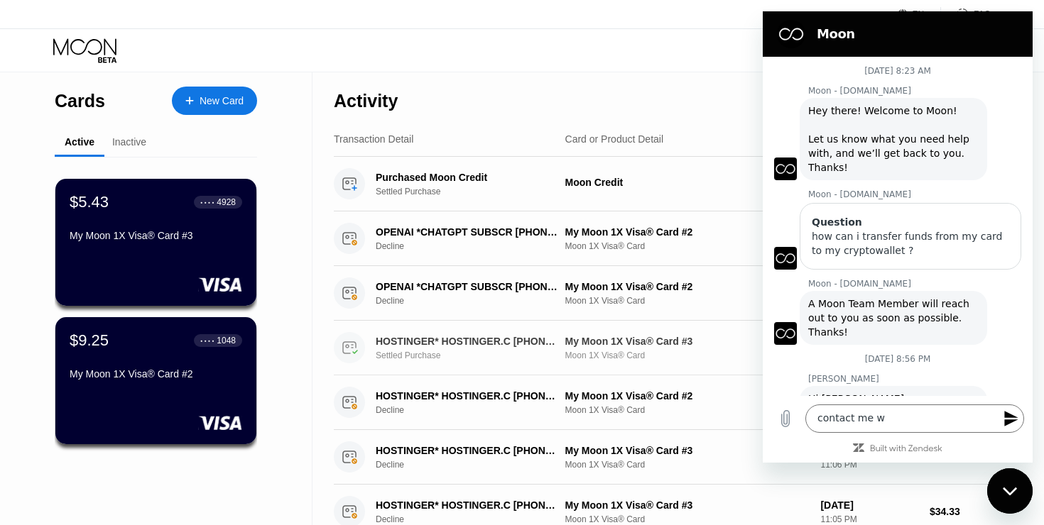
scroll to position [492, 0]
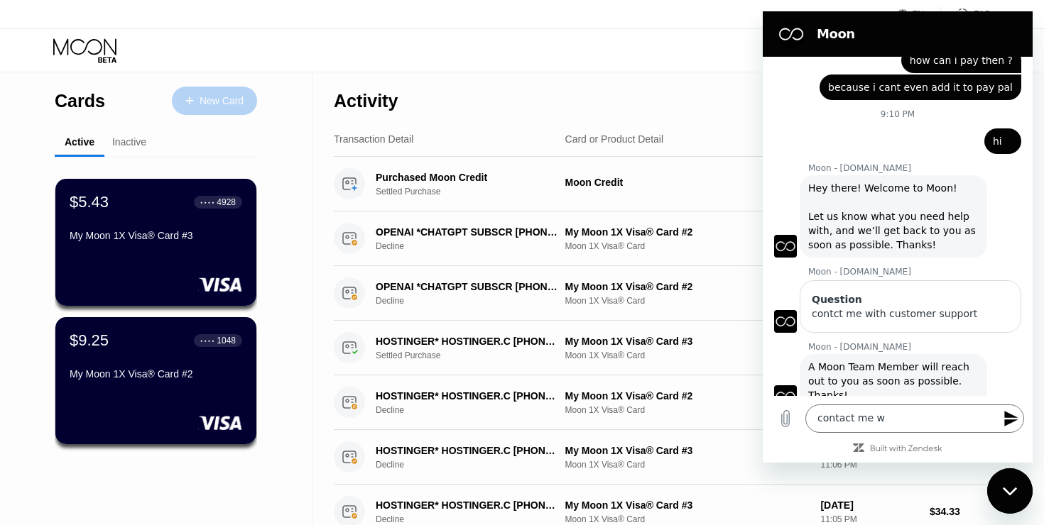
click at [200, 97] on div "New Card" at bounding box center [222, 101] width 44 height 12
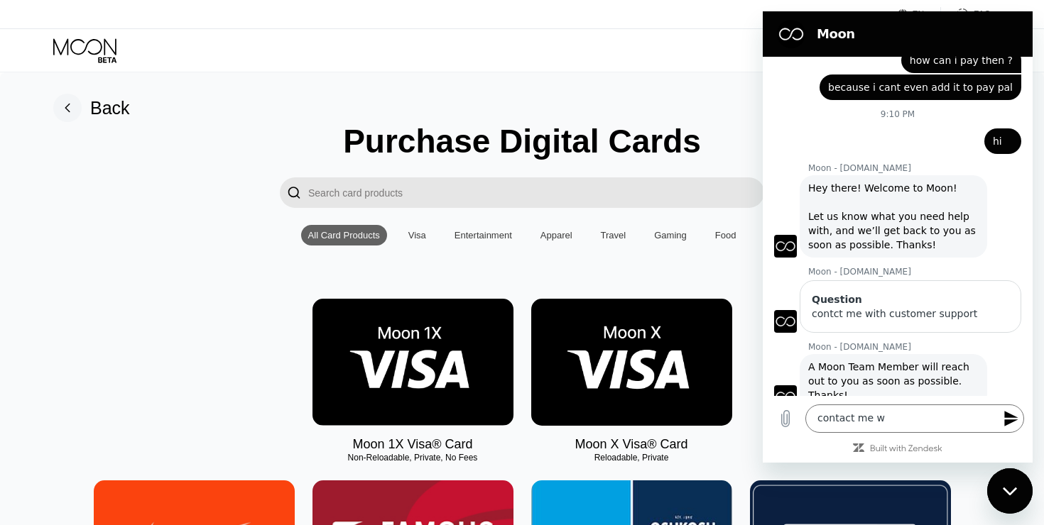
click at [606, 351] on img at bounding box center [631, 362] width 201 height 127
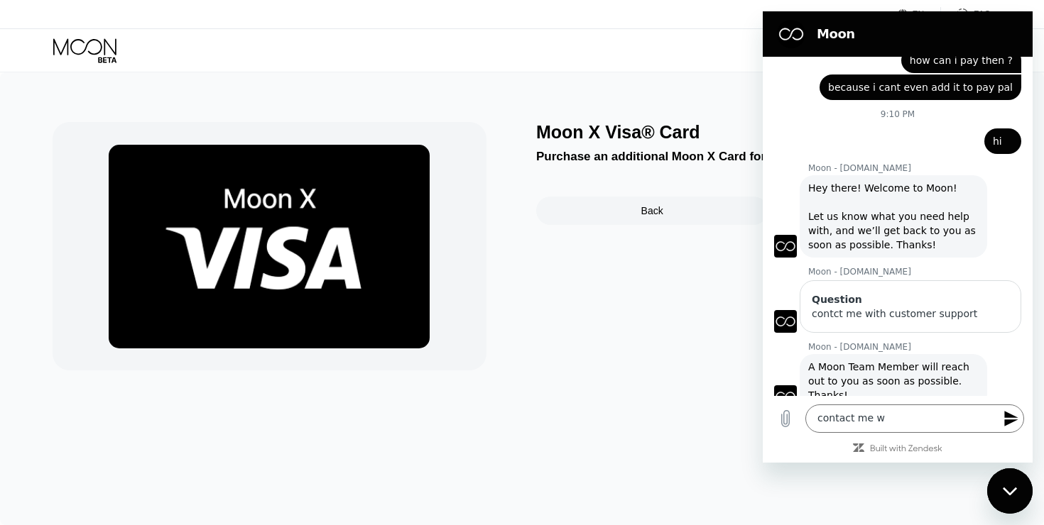
scroll to position [64, 0]
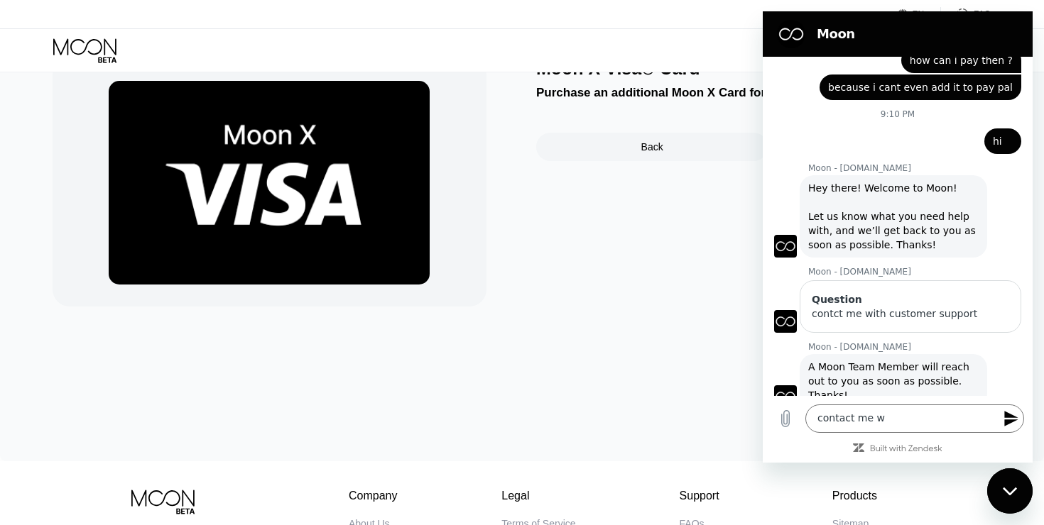
click at [1020, 494] on div "Close messaging window" at bounding box center [1009, 491] width 43 height 43
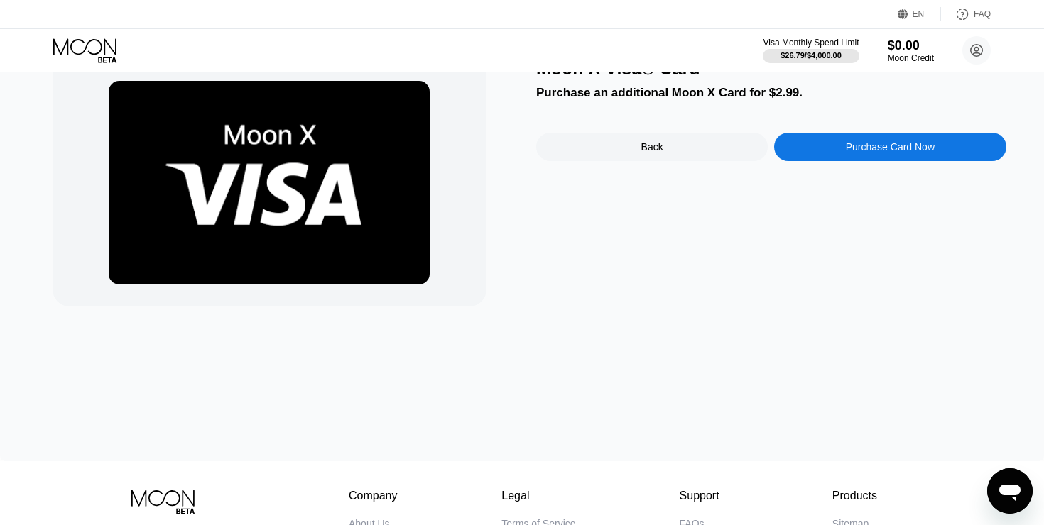
scroll to position [0, 0]
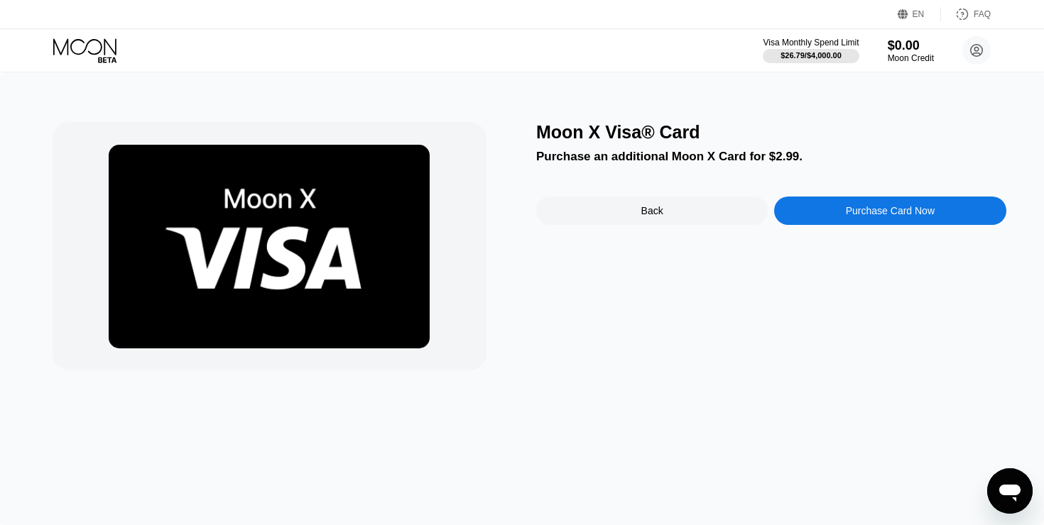
click at [879, 215] on div "Purchase Card Now" at bounding box center [890, 210] width 89 height 11
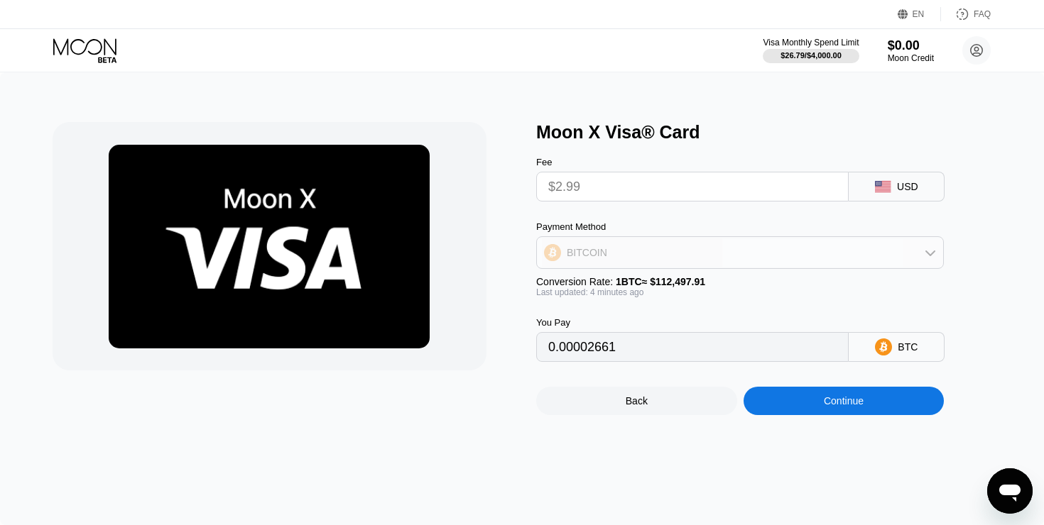
click at [646, 258] on div "BITCOIN" at bounding box center [740, 253] width 406 height 28
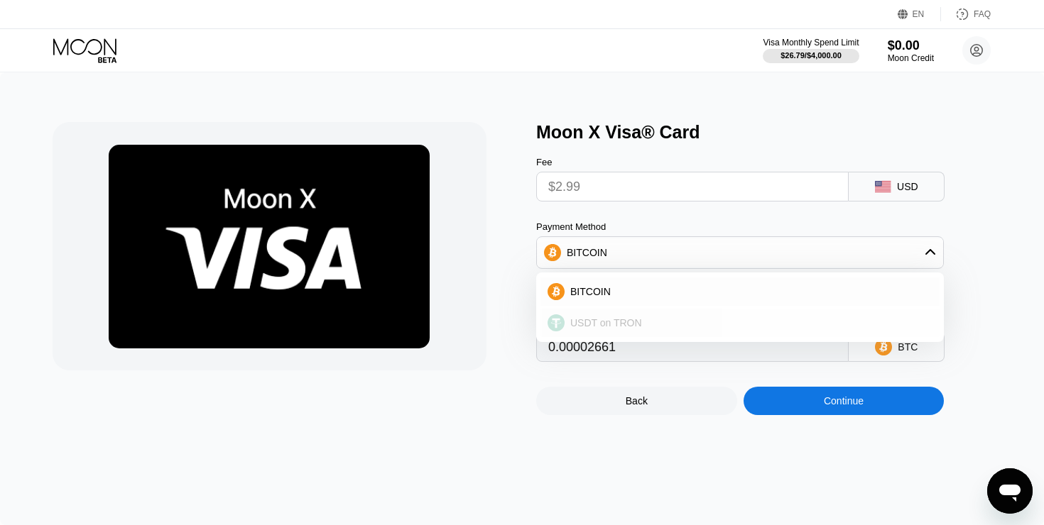
click at [611, 320] on span "USDT on TRON" at bounding box center [606, 322] width 72 height 11
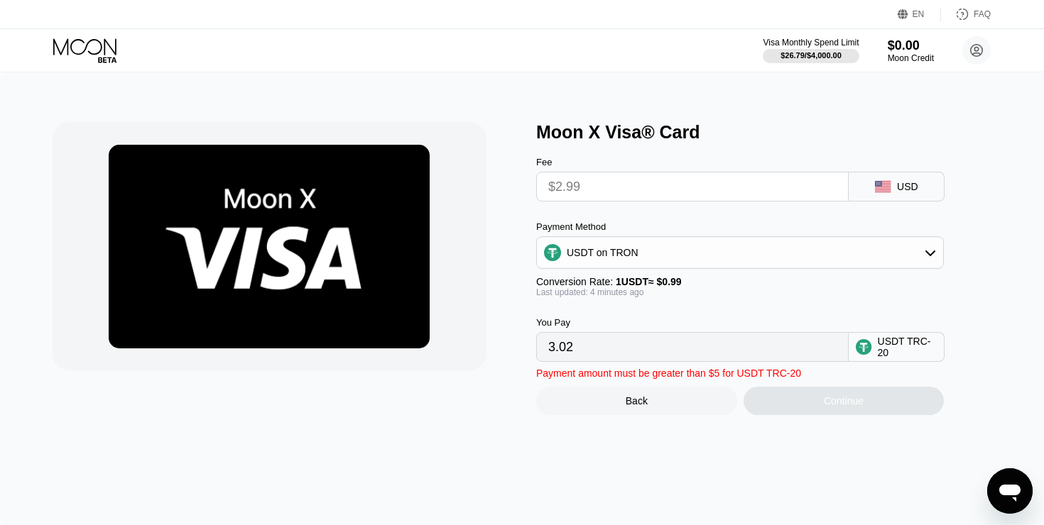
click at [609, 187] on input "$2.99" at bounding box center [692, 187] width 288 height 28
click at [591, 186] on input "$2.99" at bounding box center [692, 187] width 288 height 28
click at [560, 195] on input "$2.99" at bounding box center [692, 187] width 288 height 28
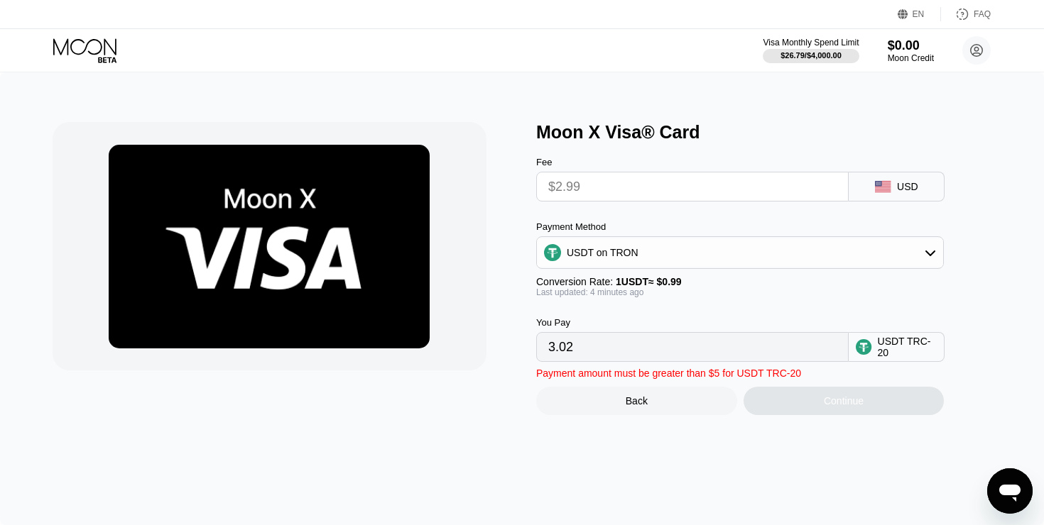
click at [562, 188] on input "$2.99" at bounding box center [692, 187] width 288 height 28
click at [584, 357] on input "3.02" at bounding box center [692, 347] width 288 height 28
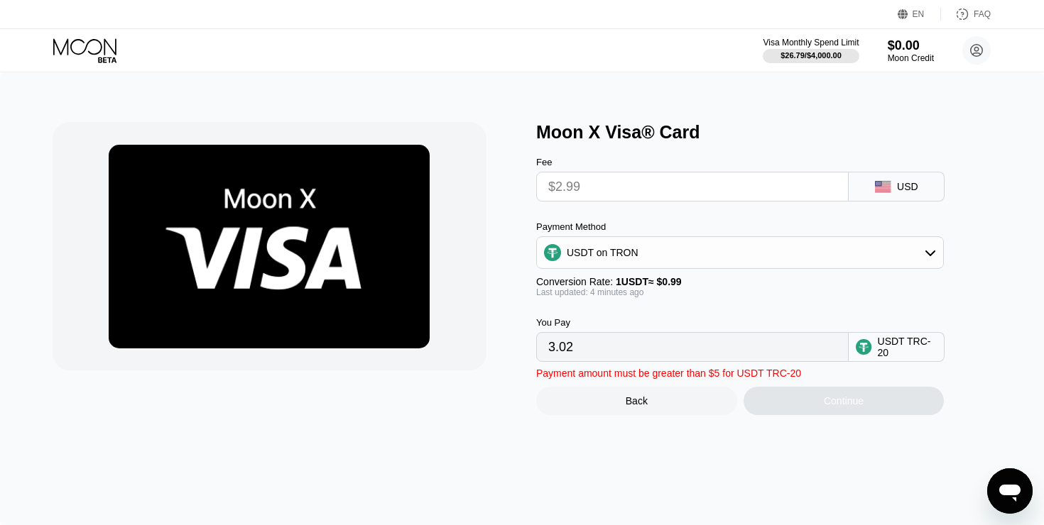
click at [670, 191] on input "$2.99" at bounding box center [692, 187] width 288 height 28
click at [670, 190] on input "$2.99" at bounding box center [692, 187] width 288 height 28
click at [653, 349] on input "3.02" at bounding box center [692, 347] width 288 height 28
click at [647, 263] on div "USDT on TRON" at bounding box center [740, 253] width 406 height 28
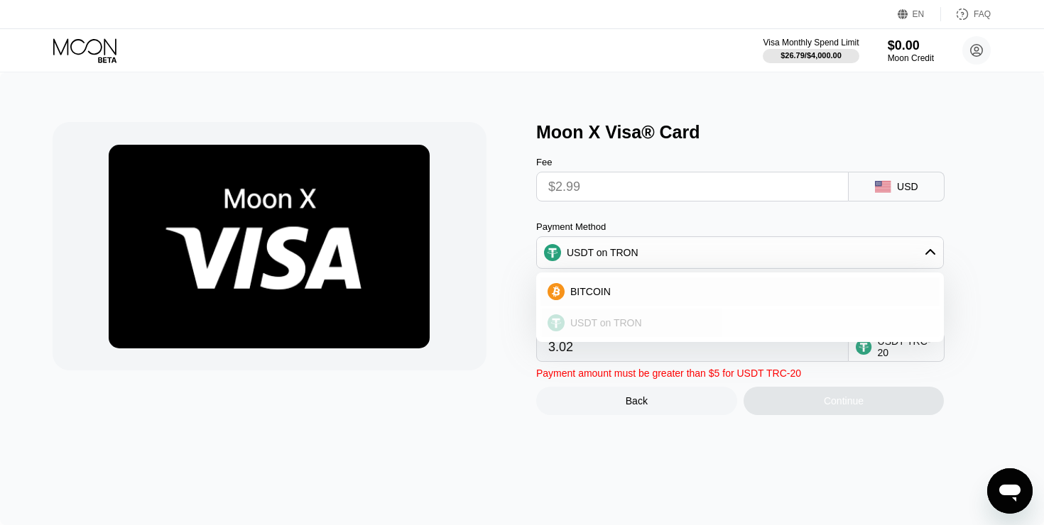
click at [612, 321] on span "USDT on TRON" at bounding box center [606, 322] width 72 height 11
click at [543, 436] on div "Moon X Visa® Card Fee $2.99 USD Payment Method USDT on TRON Conversion Rate: 1 …" at bounding box center [522, 298] width 1044 height 453
click at [767, 178] on input "$2.99" at bounding box center [692, 187] width 288 height 28
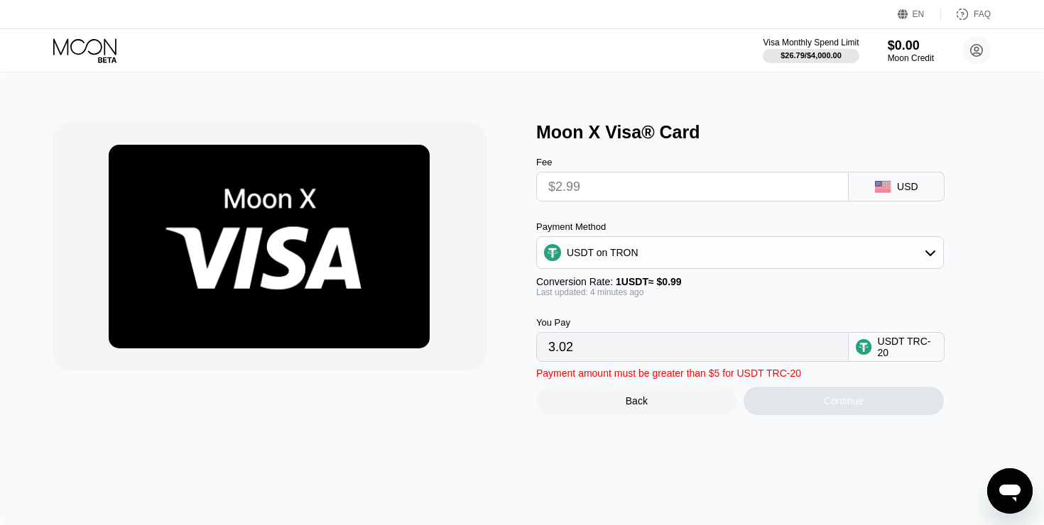
click at [713, 198] on input "$2.99" at bounding box center [692, 187] width 288 height 28
click at [812, 403] on div "Continue" at bounding box center [843, 401] width 201 height 28
click at [818, 254] on div "USDT on TRON" at bounding box center [740, 253] width 406 height 28
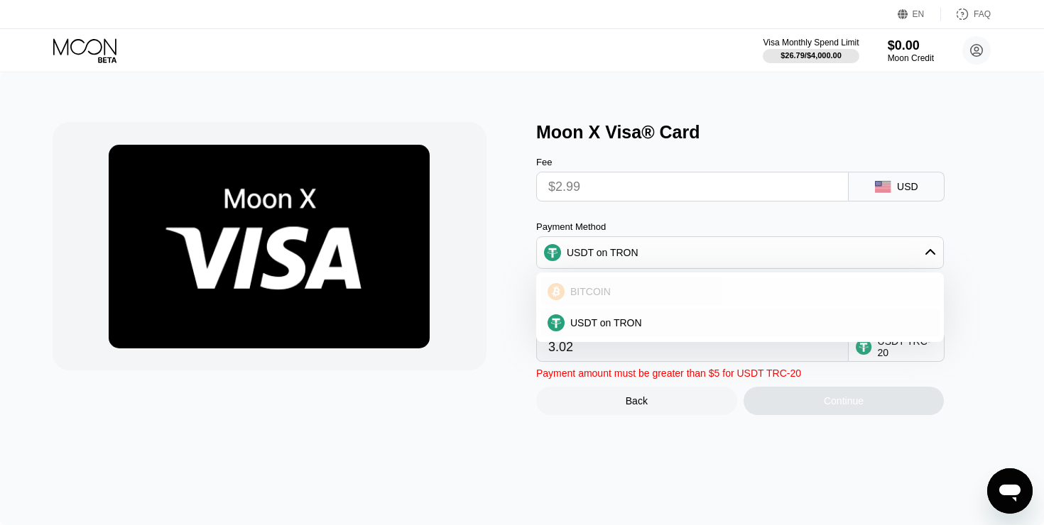
click at [729, 290] on div "BITCOIN" at bounding box center [749, 291] width 368 height 11
type input "0.00002661"
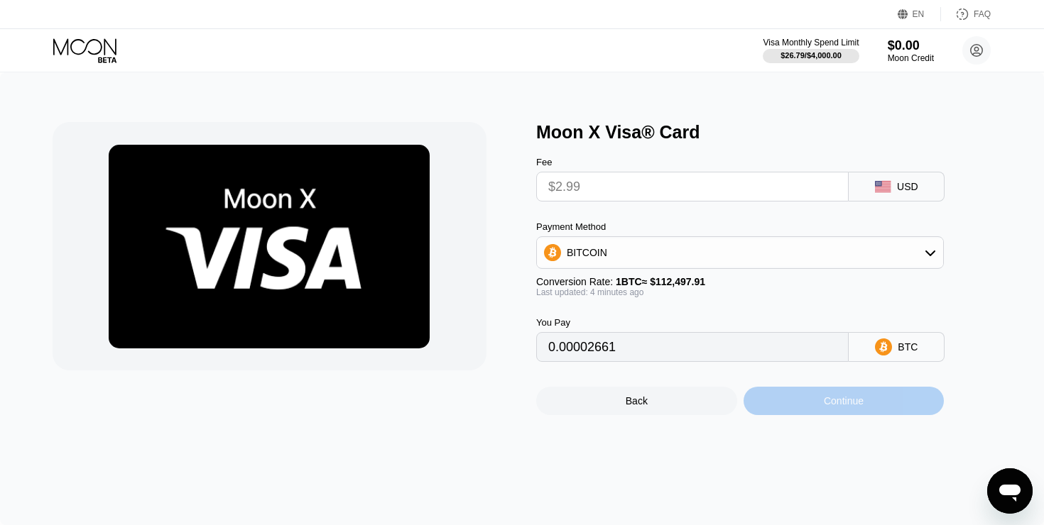
click at [816, 401] on div "Continue" at bounding box center [843, 401] width 201 height 28
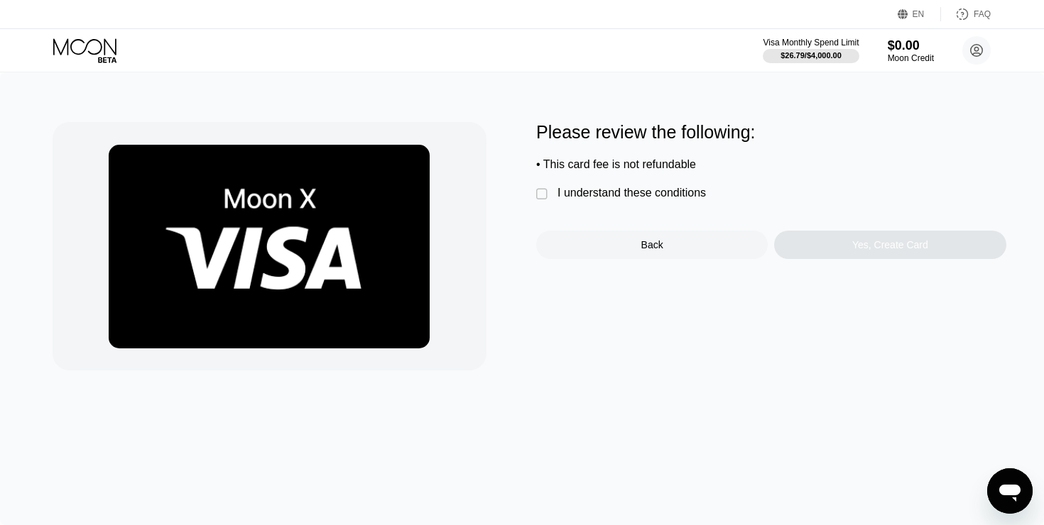
click at [653, 188] on div "I understand these conditions" at bounding box center [631, 193] width 148 height 13
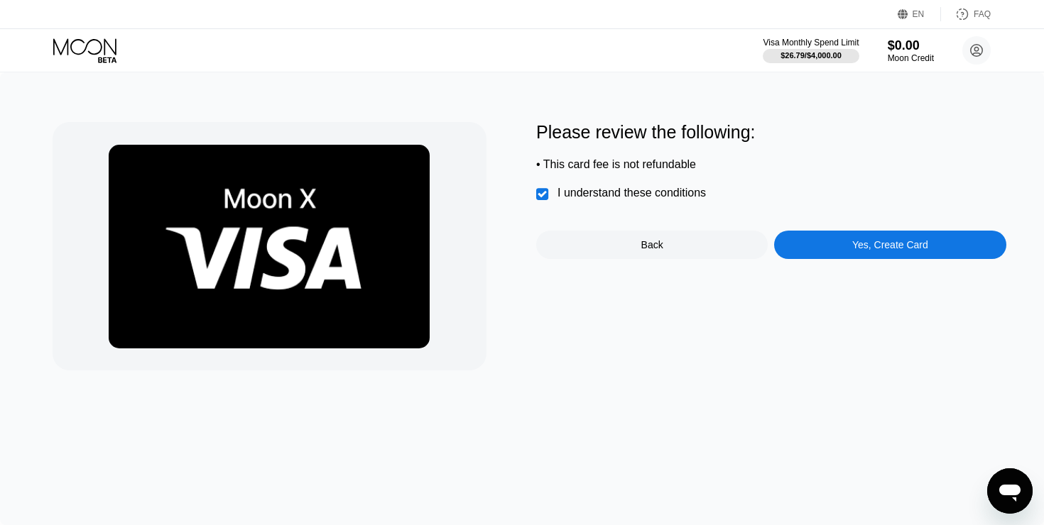
click at [861, 249] on div "Yes, Create Card" at bounding box center [890, 244] width 76 height 11
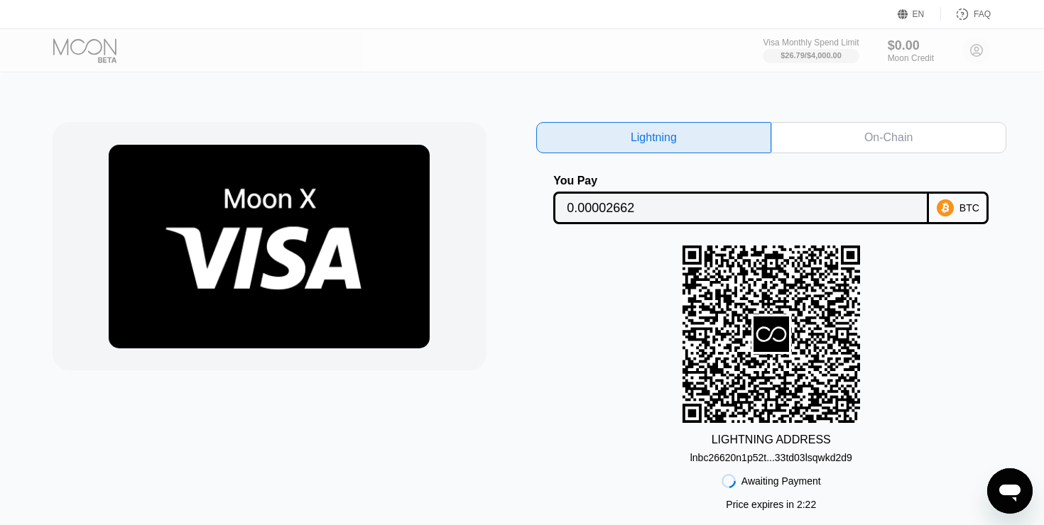
scroll to position [492, 0]
click at [765, 456] on div "lnbc26620n1p52t...33td03lsqwkd2d9" at bounding box center [771, 457] width 162 height 11
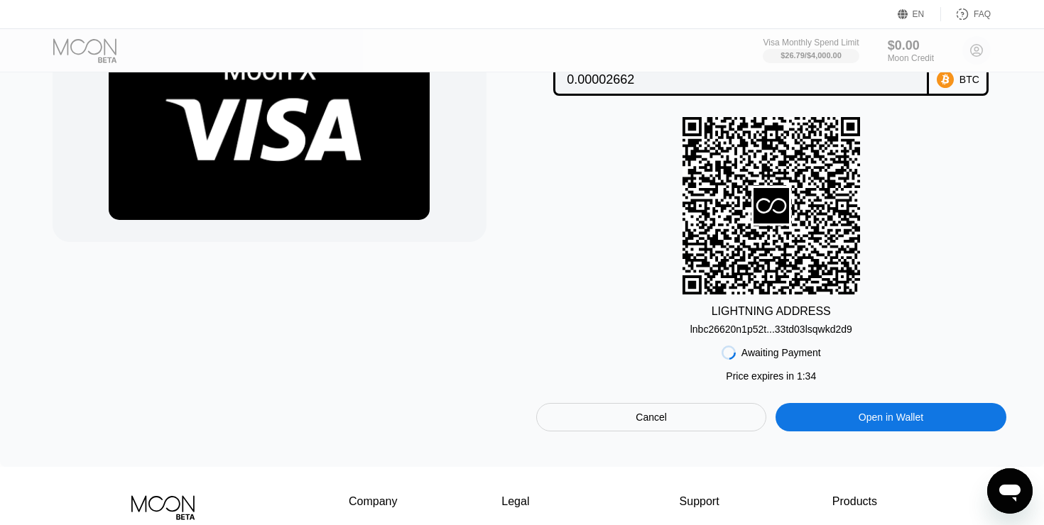
scroll to position [0, 0]
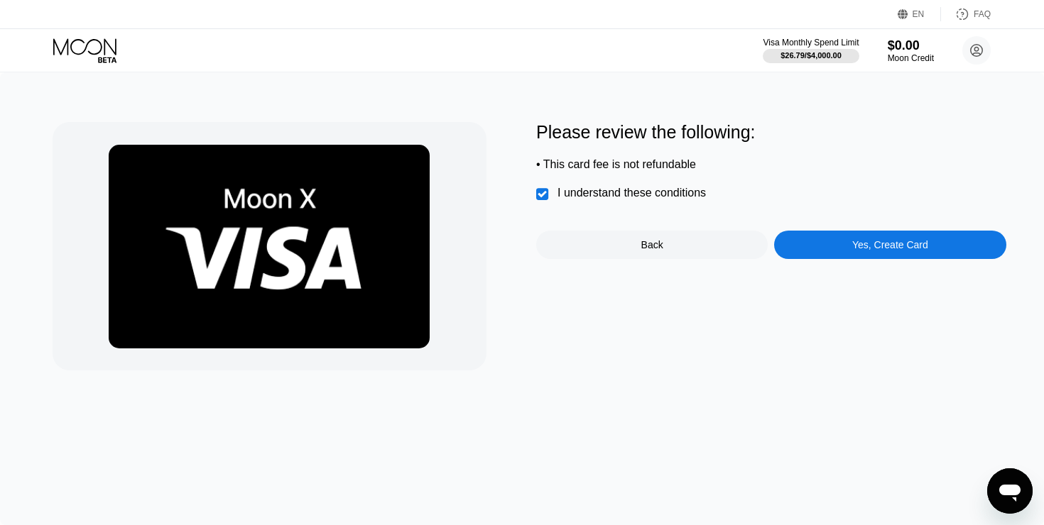
click at [829, 242] on div "Yes, Create Card" at bounding box center [889, 245] width 231 height 28
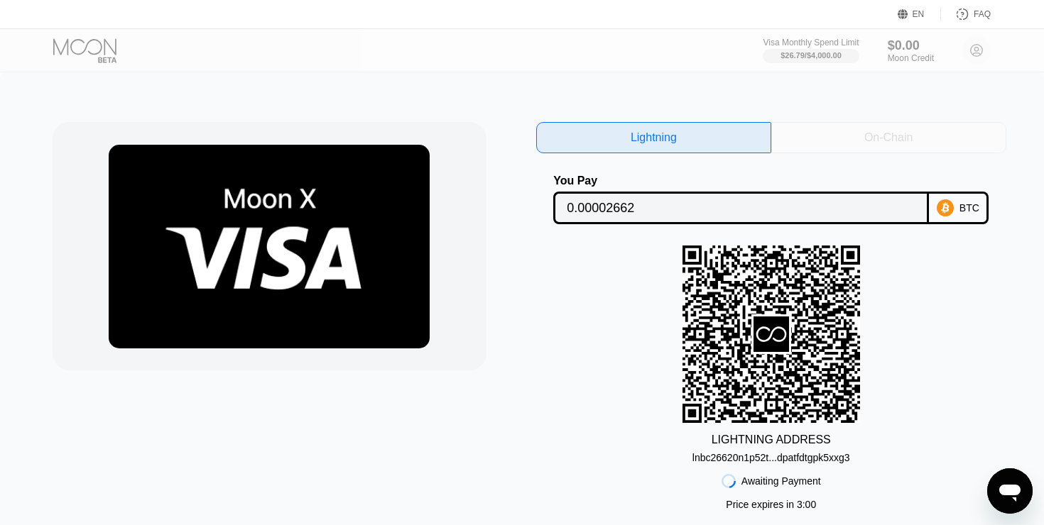
click at [803, 126] on div "On-Chain" at bounding box center [888, 137] width 235 height 31
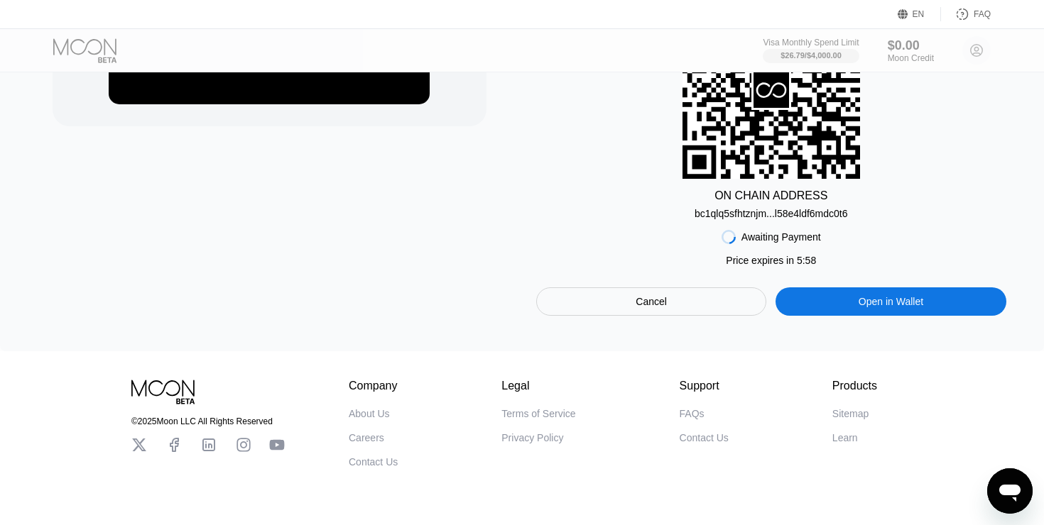
scroll to position [246, 0]
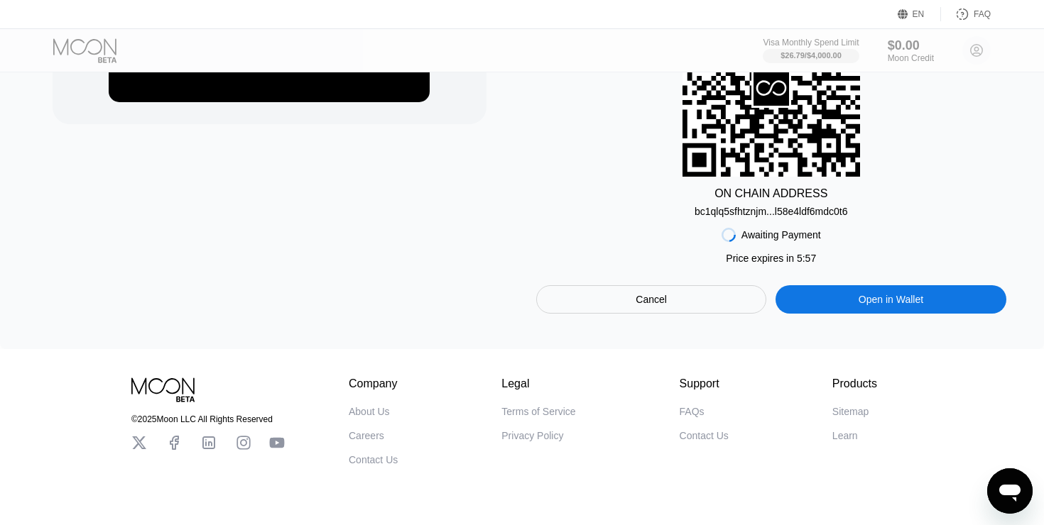
click at [675, 302] on div "Cancel" at bounding box center [651, 299] width 230 height 28
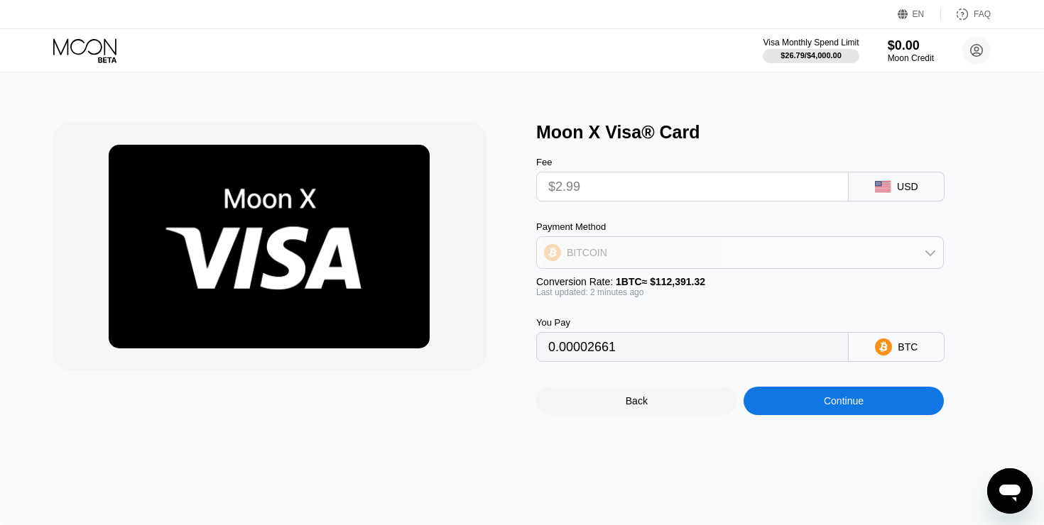
click at [654, 251] on div "BITCOIN" at bounding box center [740, 253] width 406 height 28
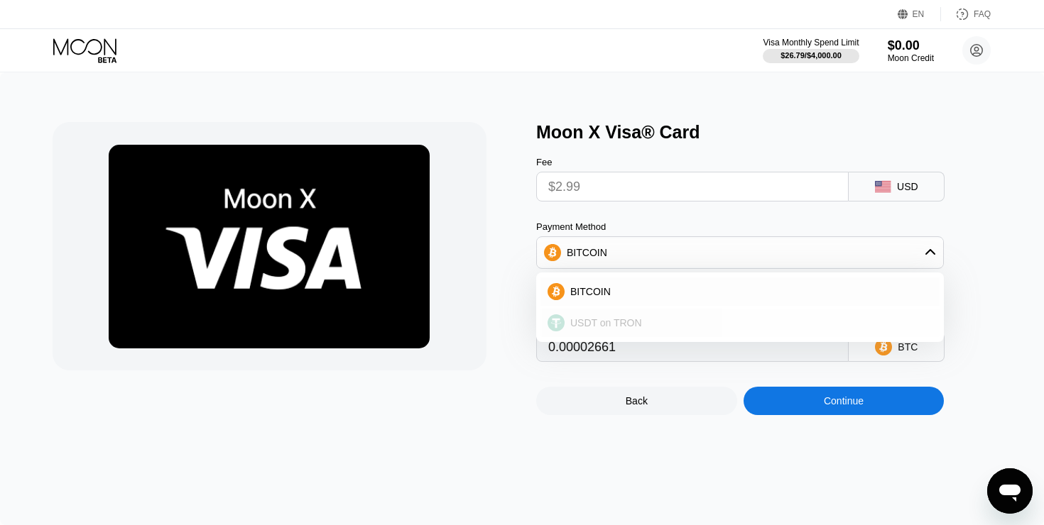
click at [596, 330] on div "USDT on TRON" at bounding box center [739, 323] width 399 height 28
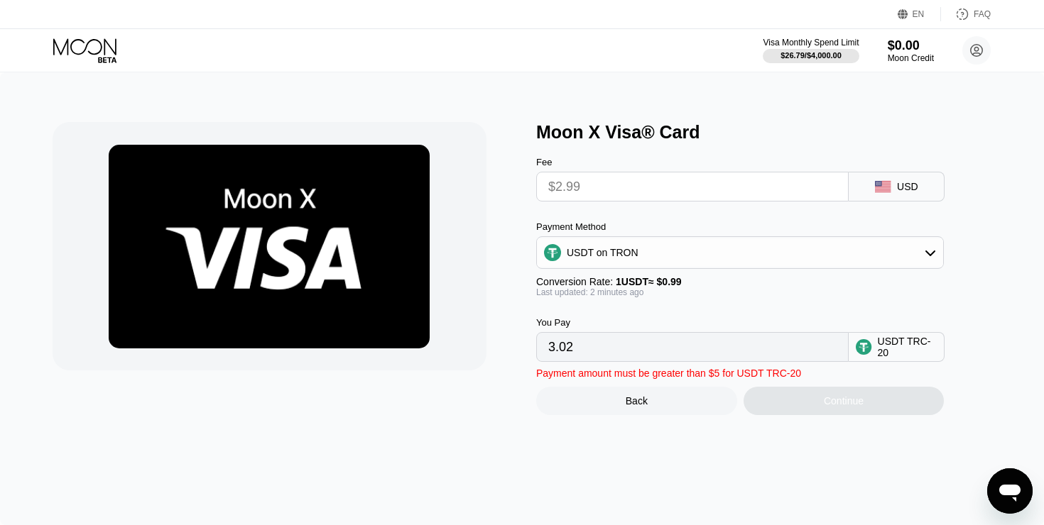
click at [726, 341] on input "3.02" at bounding box center [692, 347] width 288 height 28
click at [631, 186] on input "$2.99" at bounding box center [692, 187] width 288 height 28
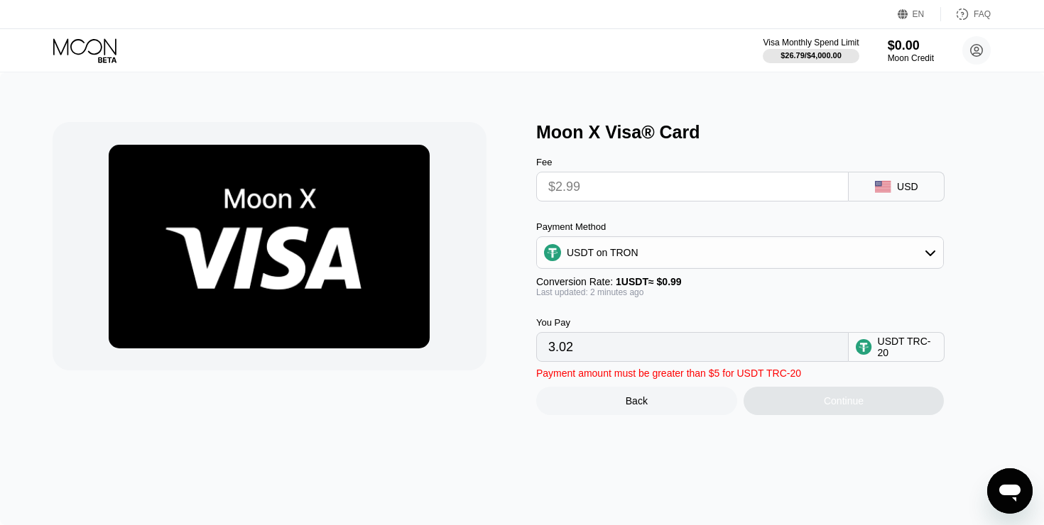
click at [631, 186] on input "$2.99" at bounding box center [692, 187] width 288 height 28
click at [640, 258] on div "USDT on TRON" at bounding box center [740, 253] width 406 height 28
click at [596, 328] on span "USDT on TRON" at bounding box center [606, 322] width 72 height 11
click at [634, 256] on div "USDT on TRON" at bounding box center [603, 252] width 72 height 11
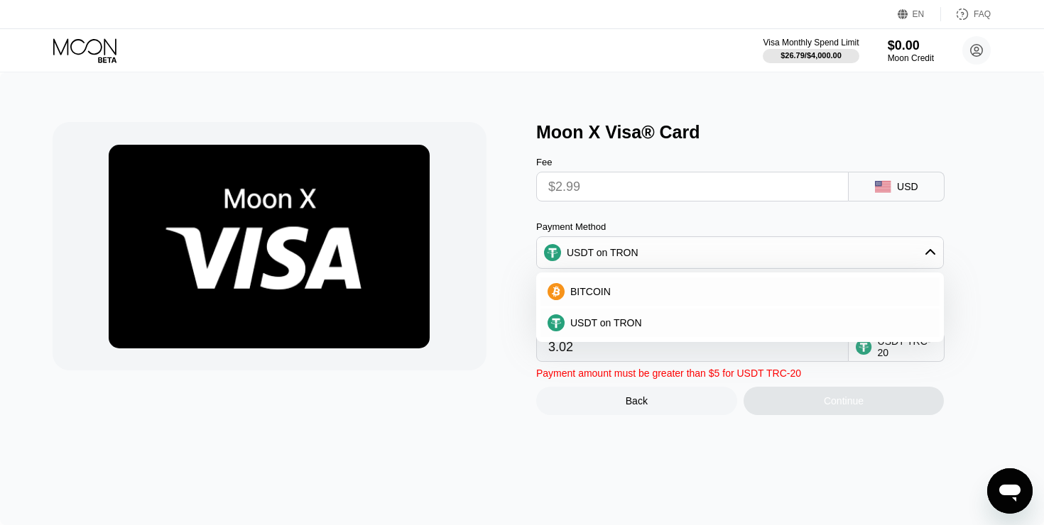
click at [603, 292] on span "BITCOIN" at bounding box center [590, 291] width 40 height 11
type input "0.00002661"
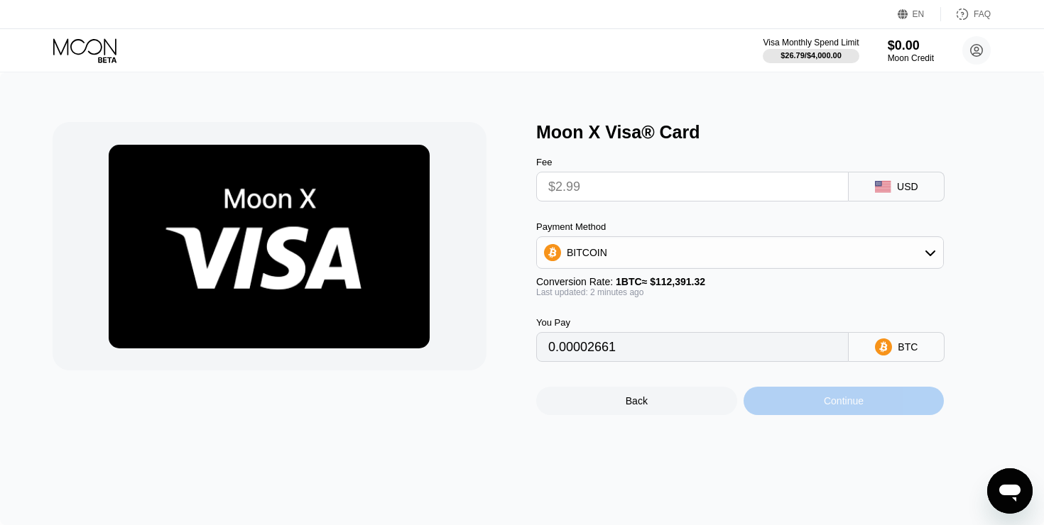
click at [785, 397] on div "Continue" at bounding box center [843, 401] width 201 height 28
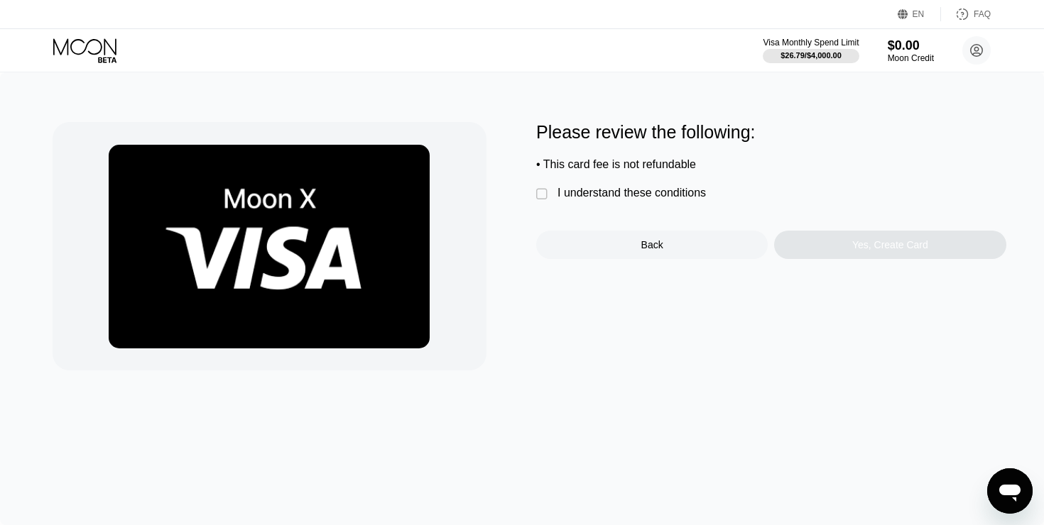
click at [616, 192] on div "I understand these conditions" at bounding box center [631, 193] width 148 height 13
drag, startPoint x: 836, startPoint y: 258, endPoint x: 751, endPoint y: 397, distance: 162.6
click at [750, 397] on div "Please review the following: • This card fee is not refundable  I understand t…" at bounding box center [522, 298] width 1044 height 453
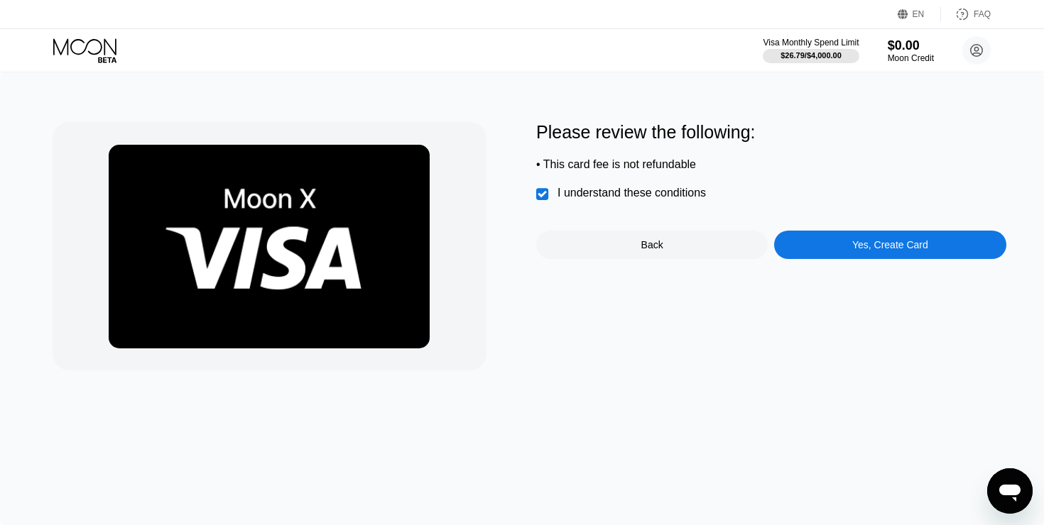
scroll to position [492, 0]
click at [853, 246] on div "Yes, Create Card" at bounding box center [890, 244] width 76 height 11
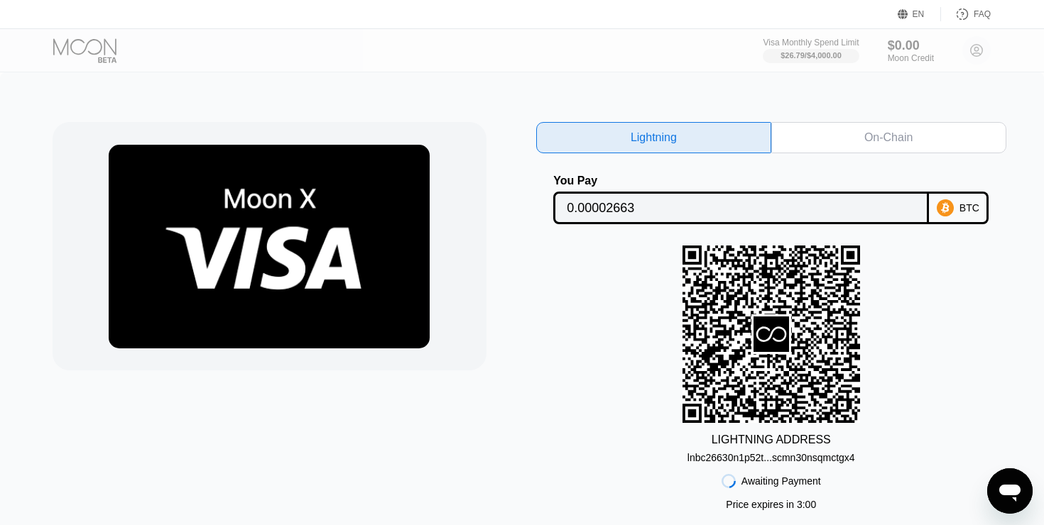
click at [831, 131] on div "On-Chain" at bounding box center [888, 137] width 235 height 31
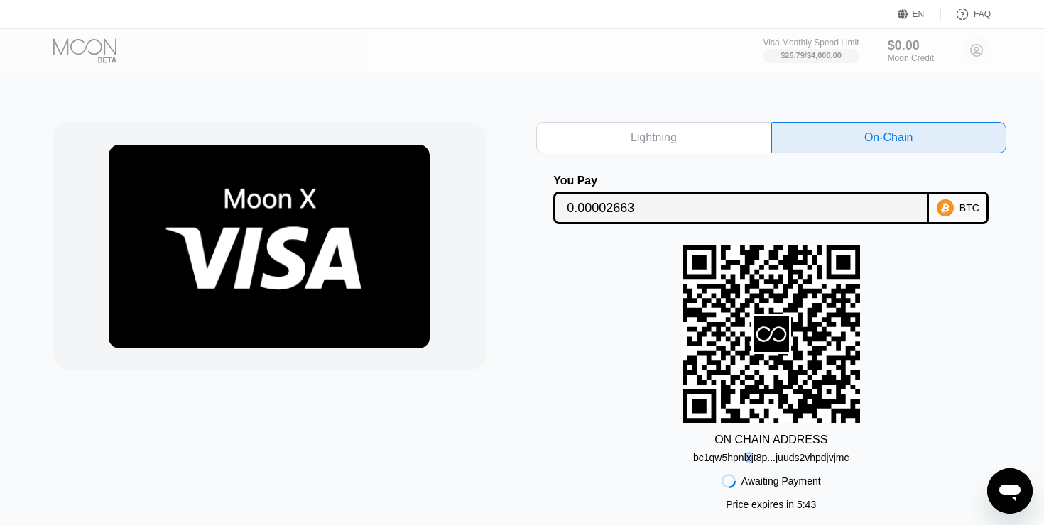
click at [746, 458] on div "bc1qw5hpnlxjt8p...juuds2vhpdjvjmc" at bounding box center [771, 457] width 156 height 11
click at [712, 457] on div "bc1qw5hpnlxjt8p...juuds2vhpdjvjmc" at bounding box center [771, 457] width 156 height 11
